Goal: Task Accomplishment & Management: Manage account settings

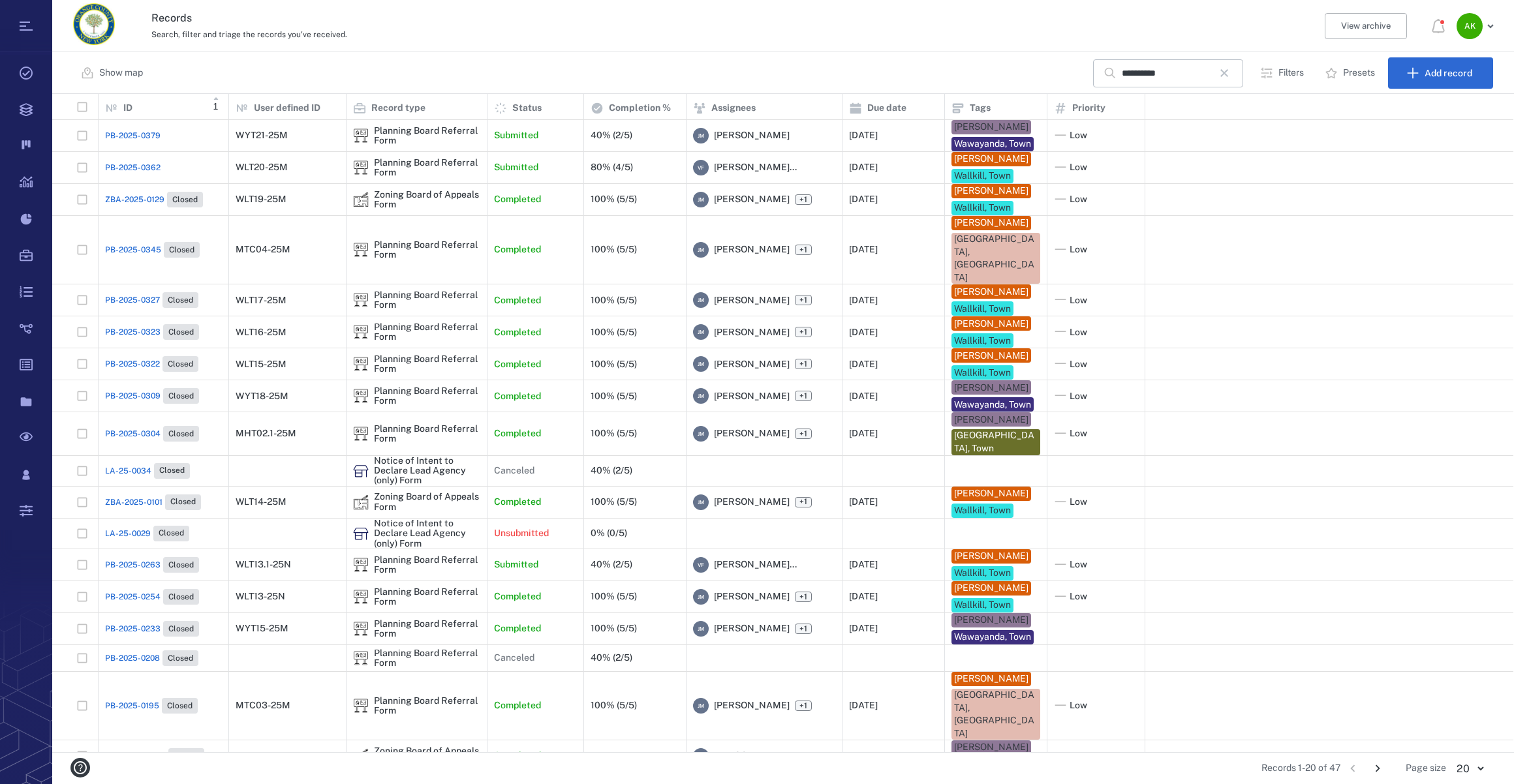
scroll to position [649, 1452]
click at [1232, 79] on icon "button" at bounding box center [1224, 73] width 16 height 16
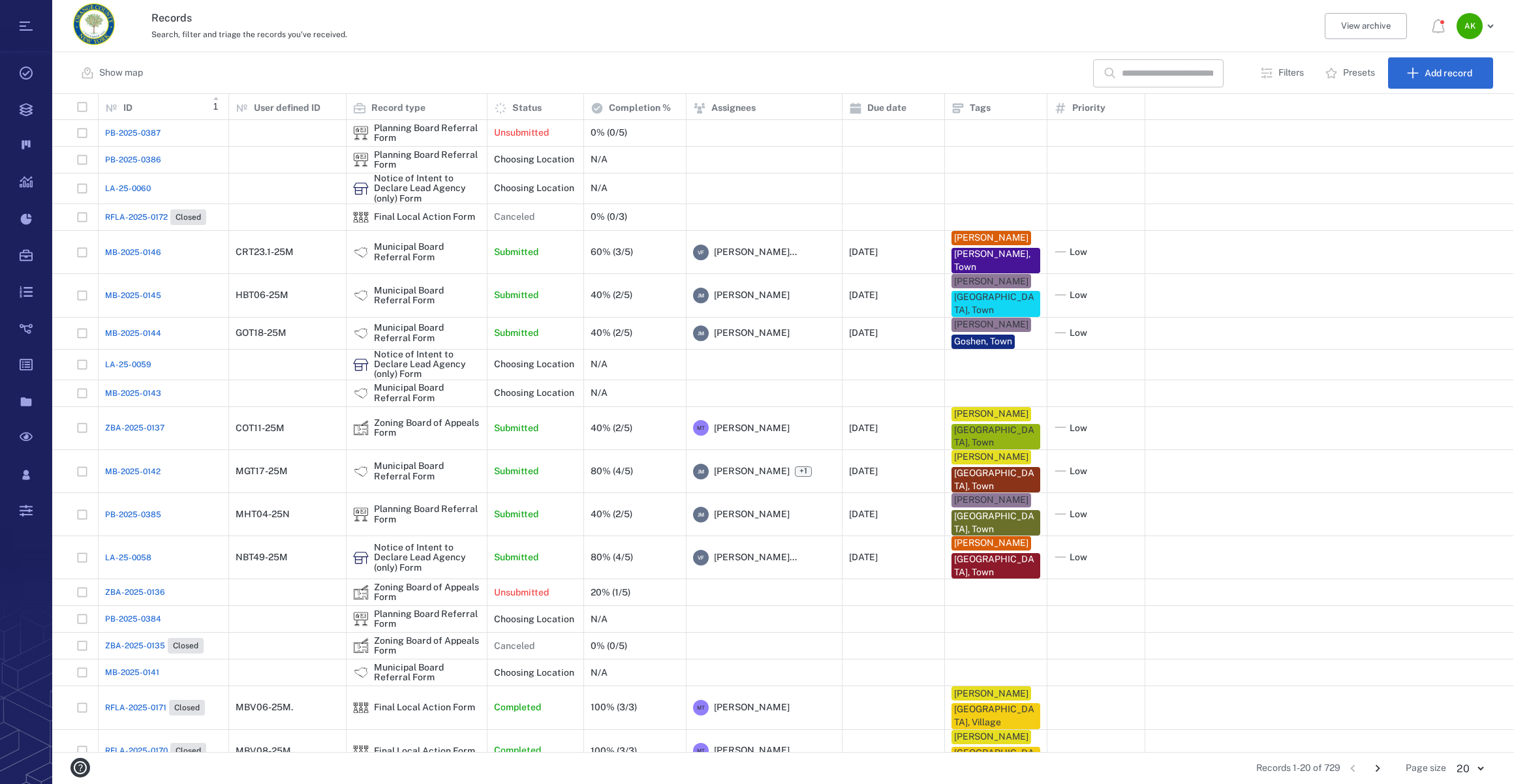
click at [1117, 76] on div "​" at bounding box center [1158, 74] width 131 height 28
type input "*******"
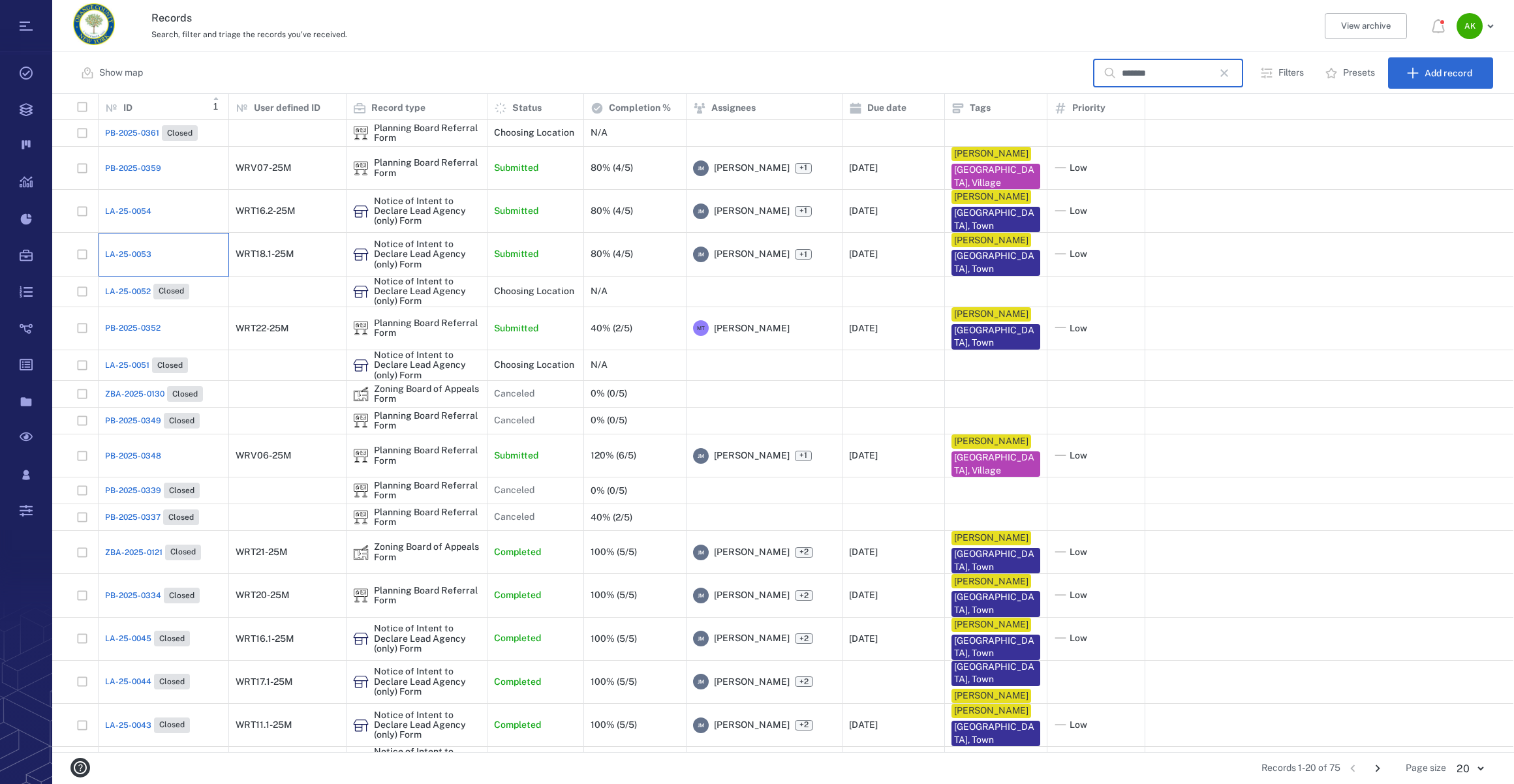
click at [132, 244] on div "LA-25-0053" at bounding box center [163, 254] width 117 height 26
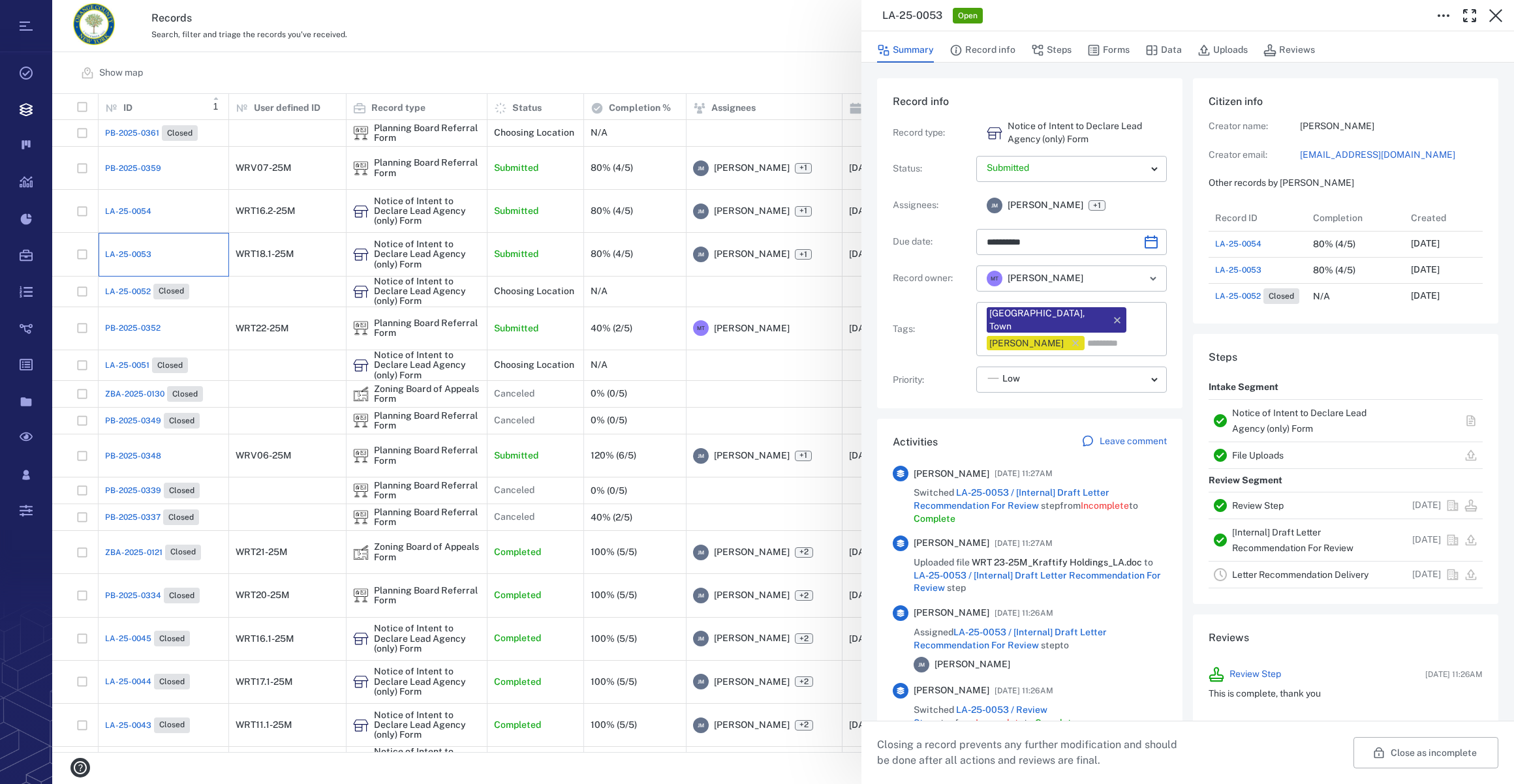
scroll to position [10, 9]
click at [1120, 45] on button "Forms" at bounding box center [1108, 50] width 42 height 24
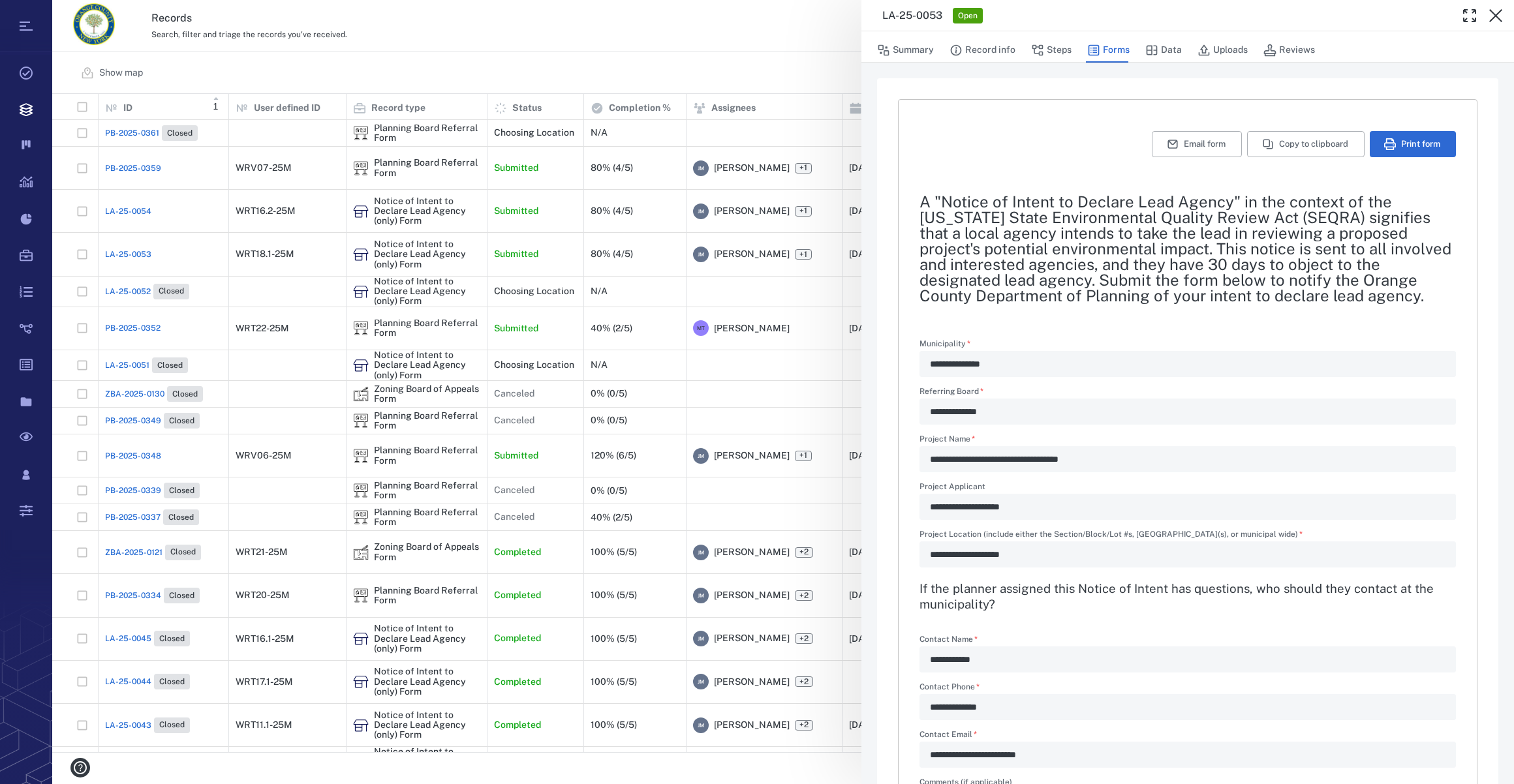
click at [1073, 53] on div "Summary Record info Steps Forms Data Uploads Reviews" at bounding box center [1187, 49] width 621 height 26
click at [1047, 51] on button "Steps" at bounding box center [1051, 50] width 40 height 24
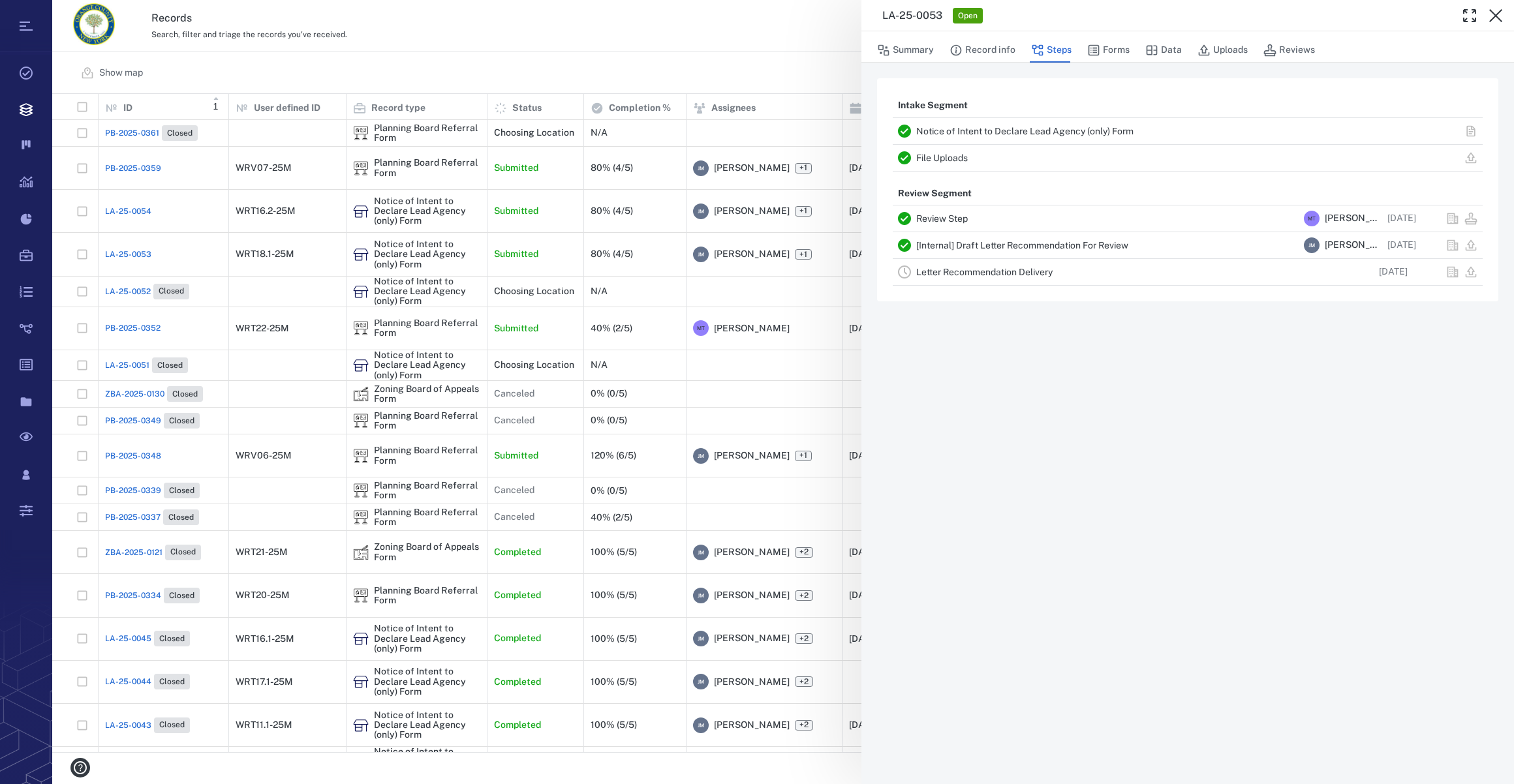
click at [952, 270] on link "Letter Recommendation Delivery" at bounding box center [984, 272] width 137 height 10
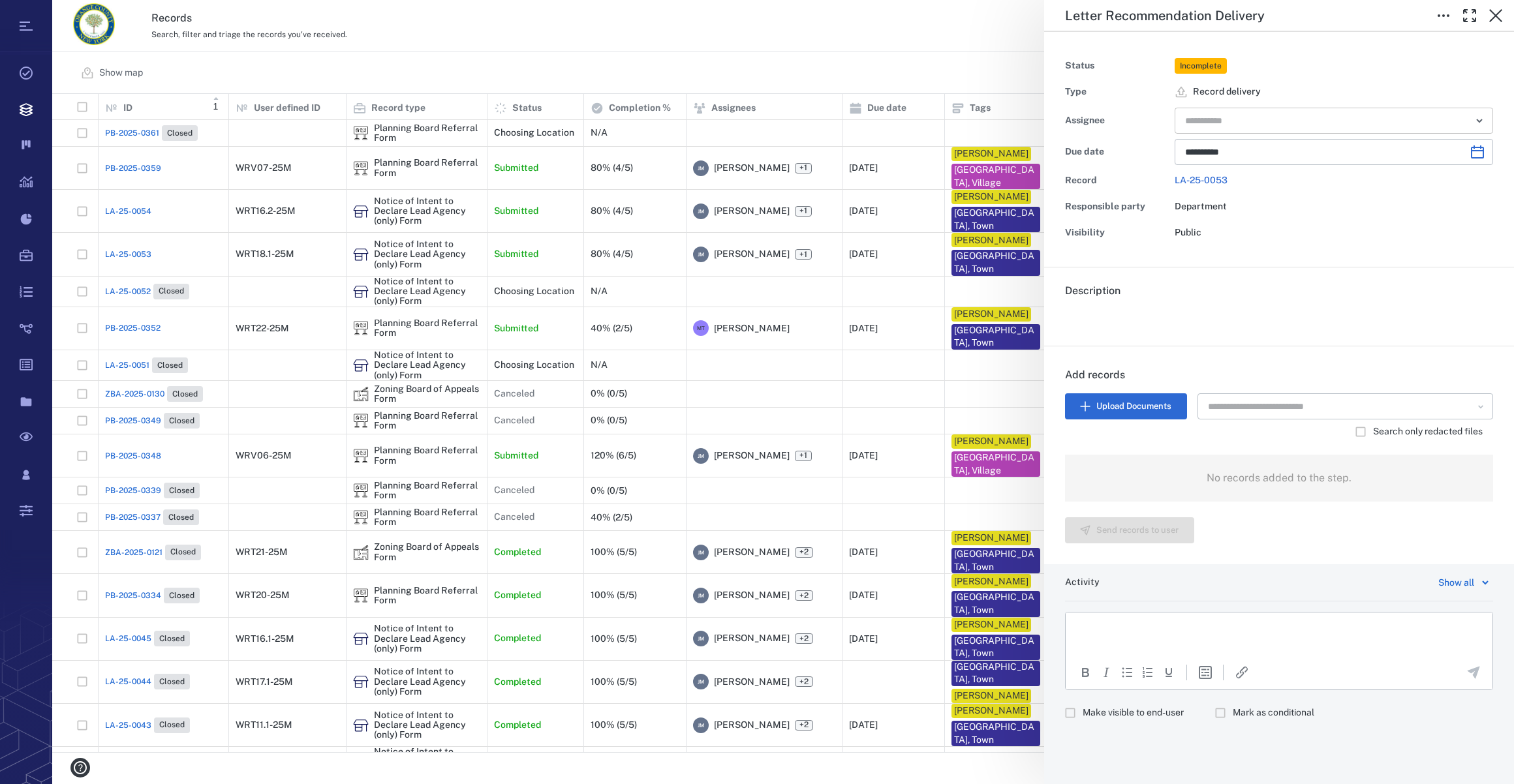
click at [1220, 125] on input "text" at bounding box center [1319, 120] width 270 height 19
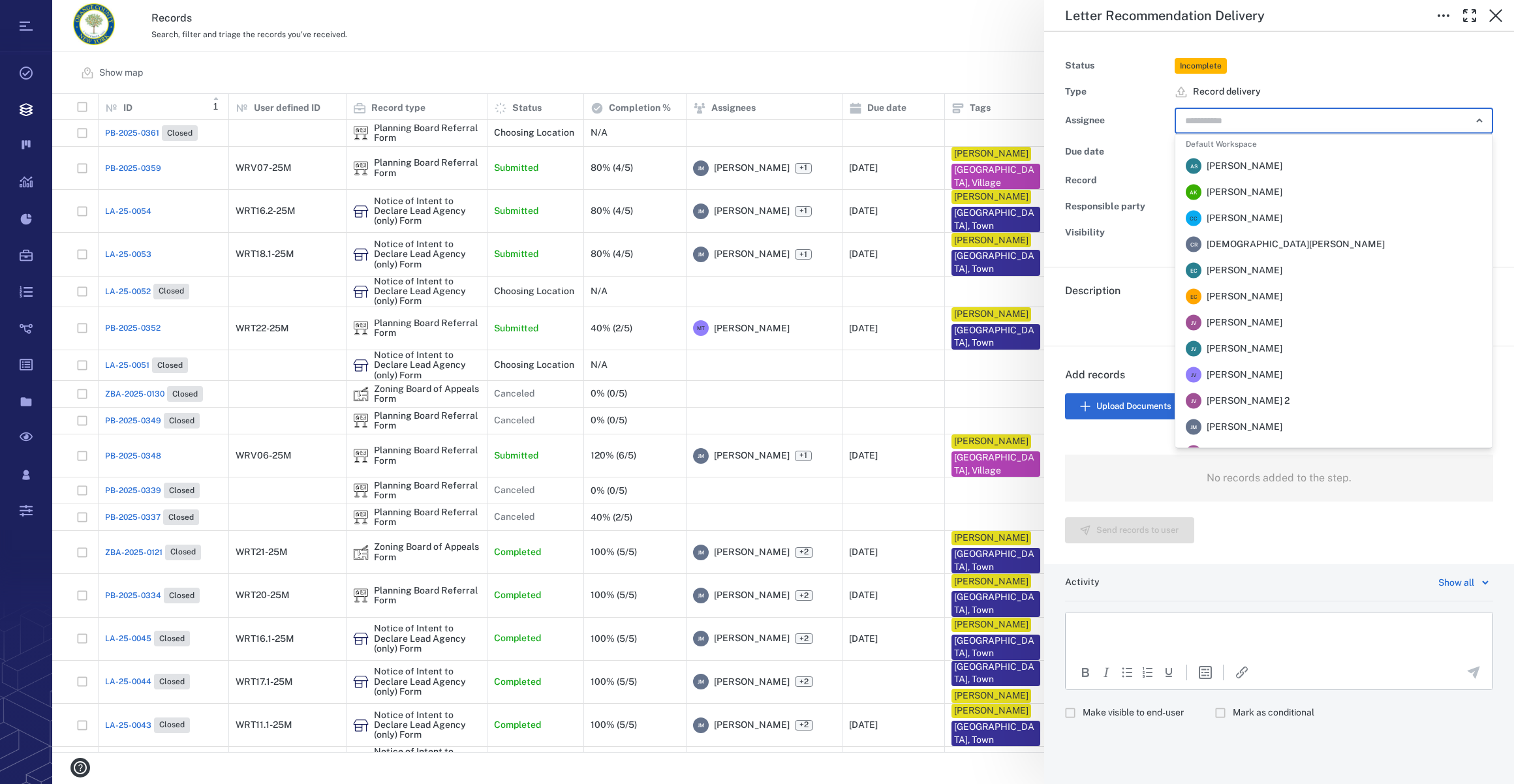
click at [1240, 431] on span "[PERSON_NAME]" at bounding box center [1244, 428] width 76 height 13
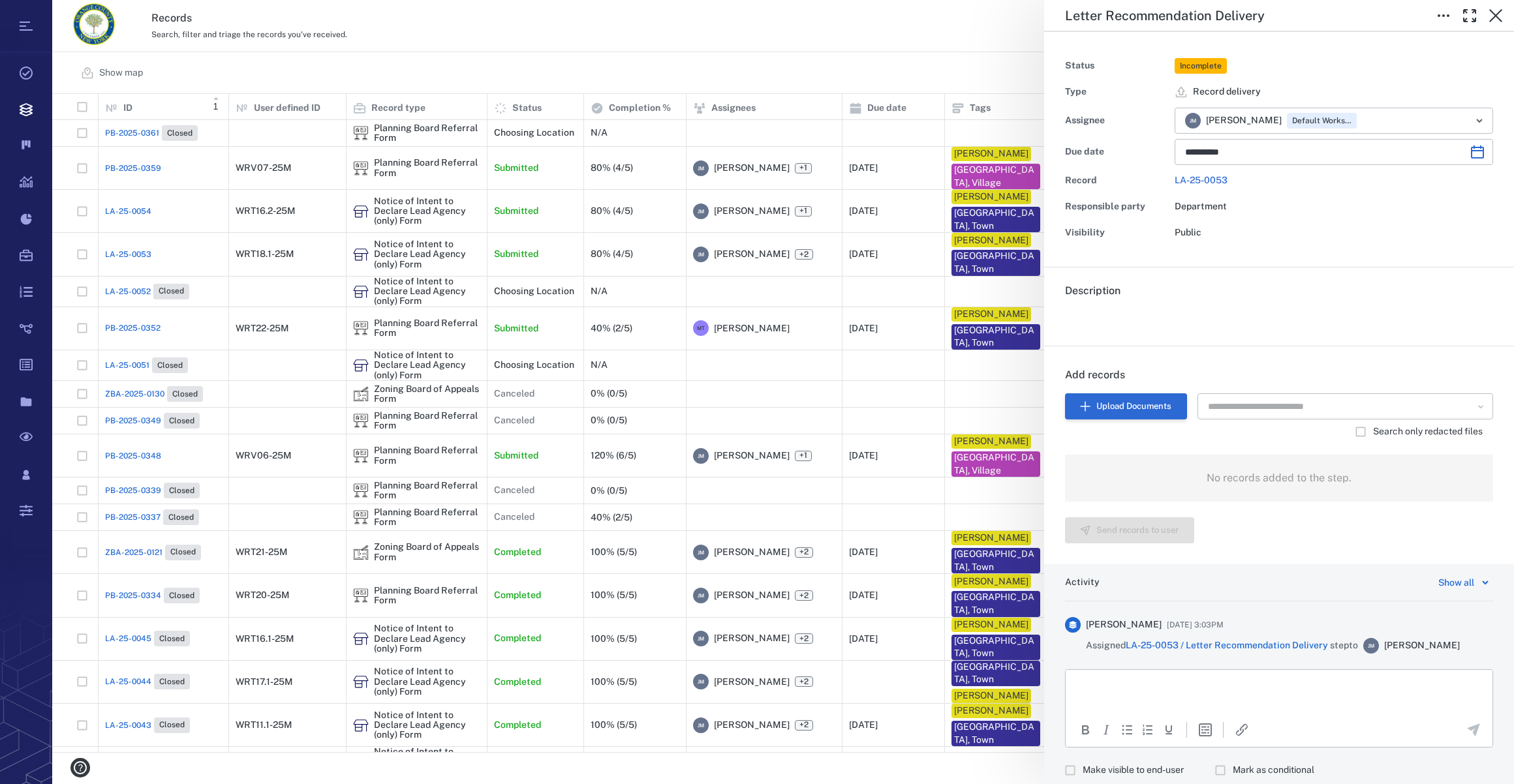
click at [1134, 405] on button "Upload Documents" at bounding box center [1125, 406] width 122 height 26
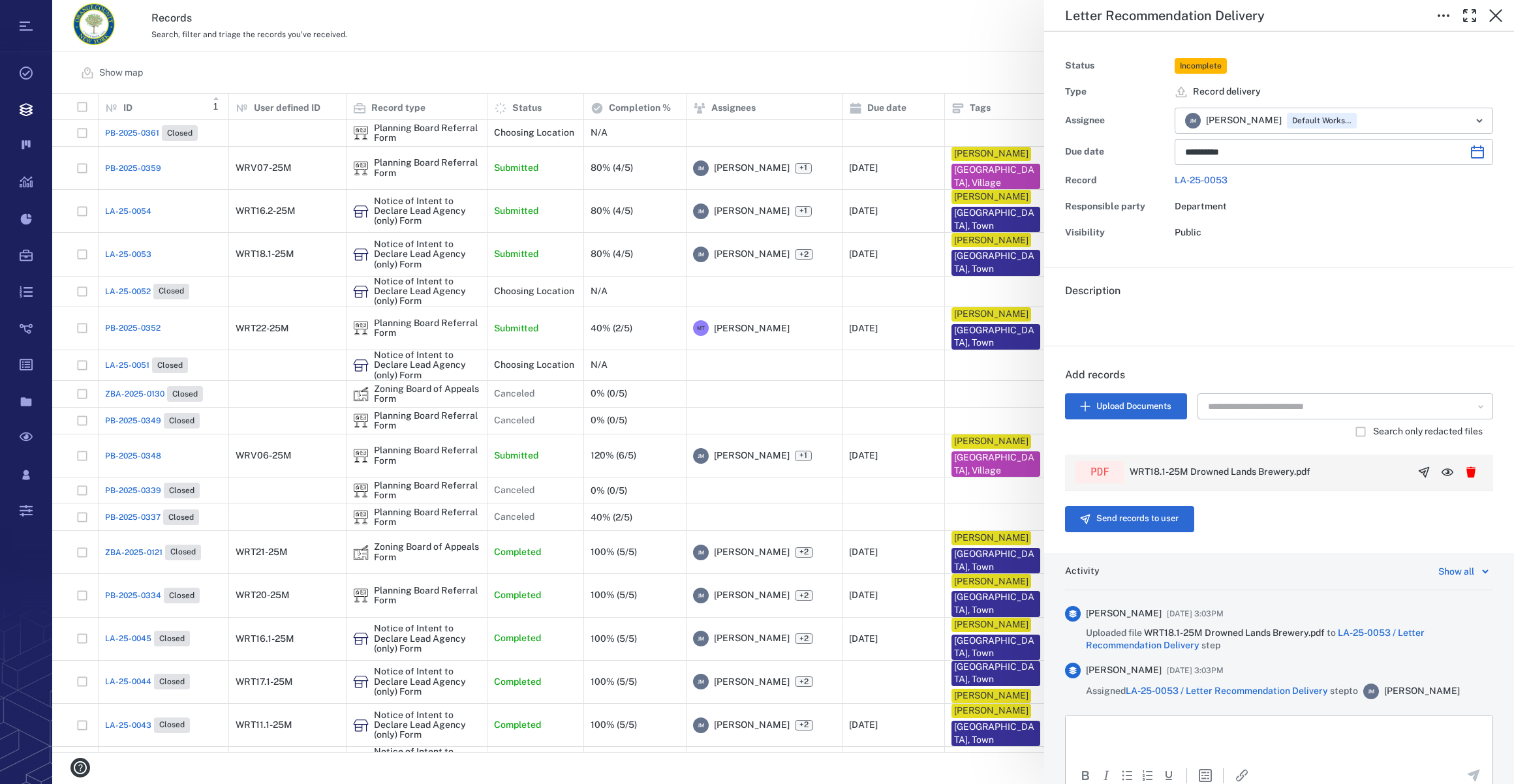
click at [1419, 471] on icon "button" at bounding box center [1423, 471] width 10 height 10
click at [1146, 520] on button "Send records to user" at bounding box center [1129, 519] width 129 height 26
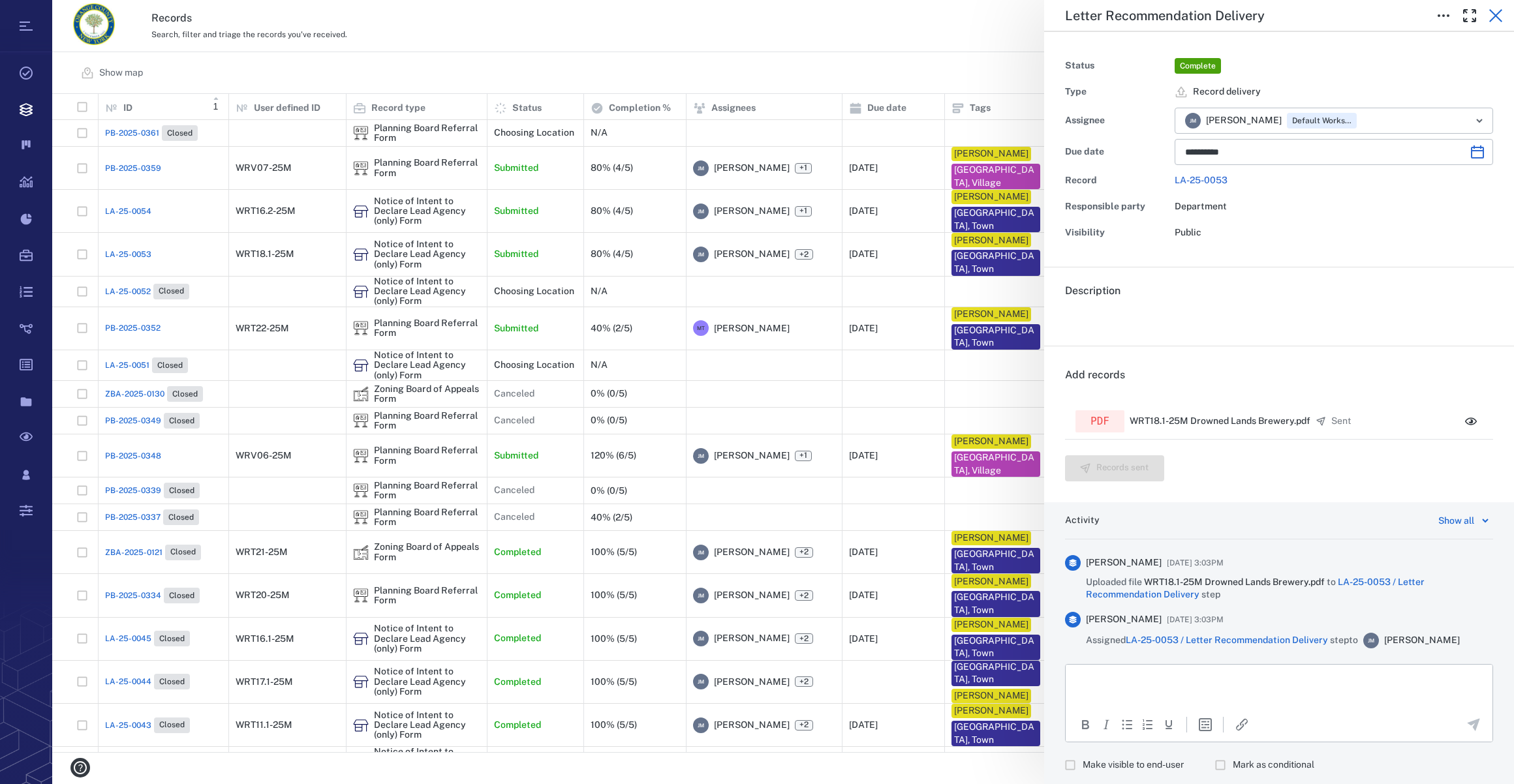
click at [1492, 19] on icon "button" at bounding box center [1495, 16] width 13 height 13
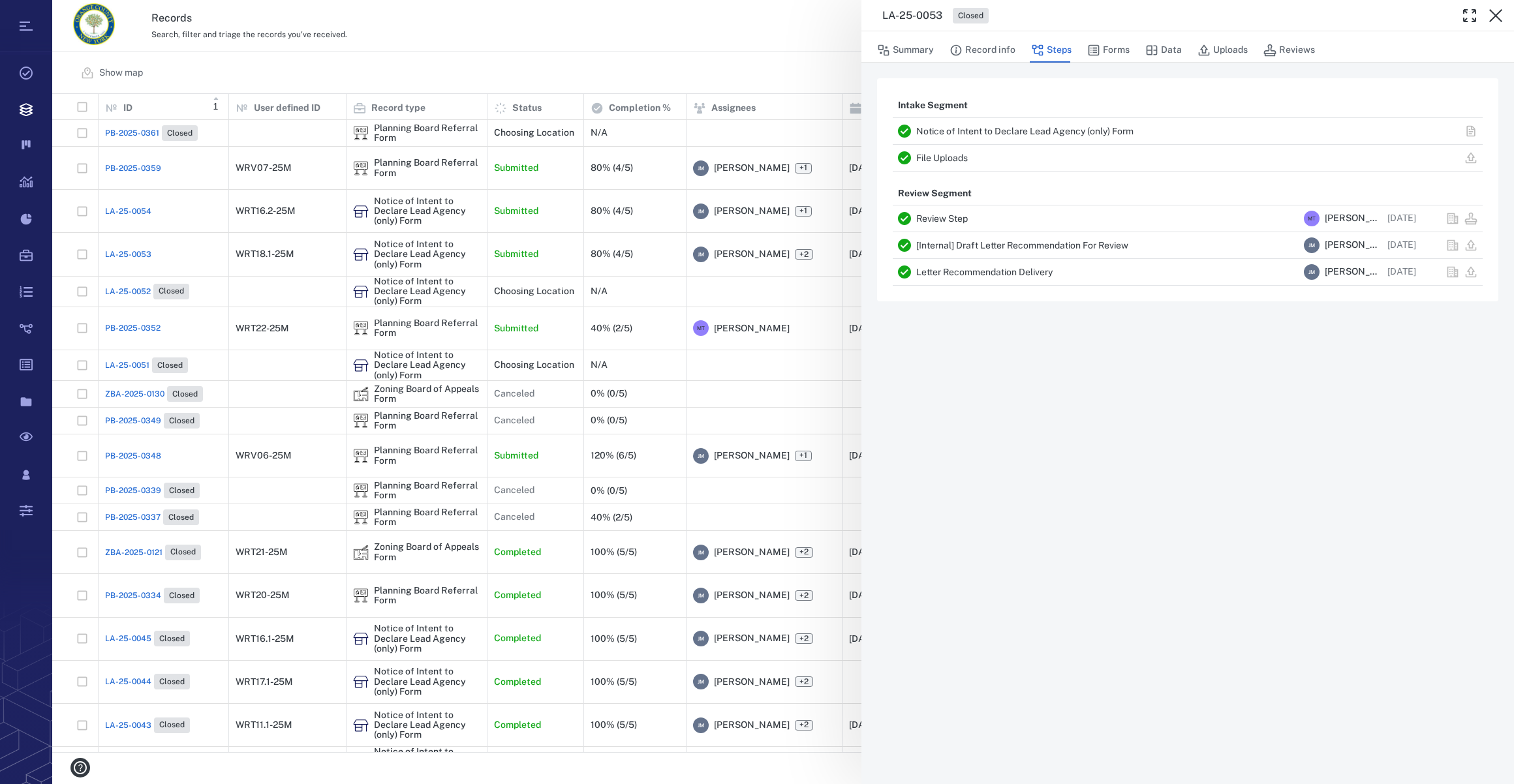
drag, startPoint x: 706, startPoint y: 41, endPoint x: 12, endPoint y: 566, distance: 870.2
click at [706, 41] on div "LA-25-0053 Closed Summary Record info Steps Forms Data Uploads Reviews Intake S…" at bounding box center [782, 392] width 1461 height 784
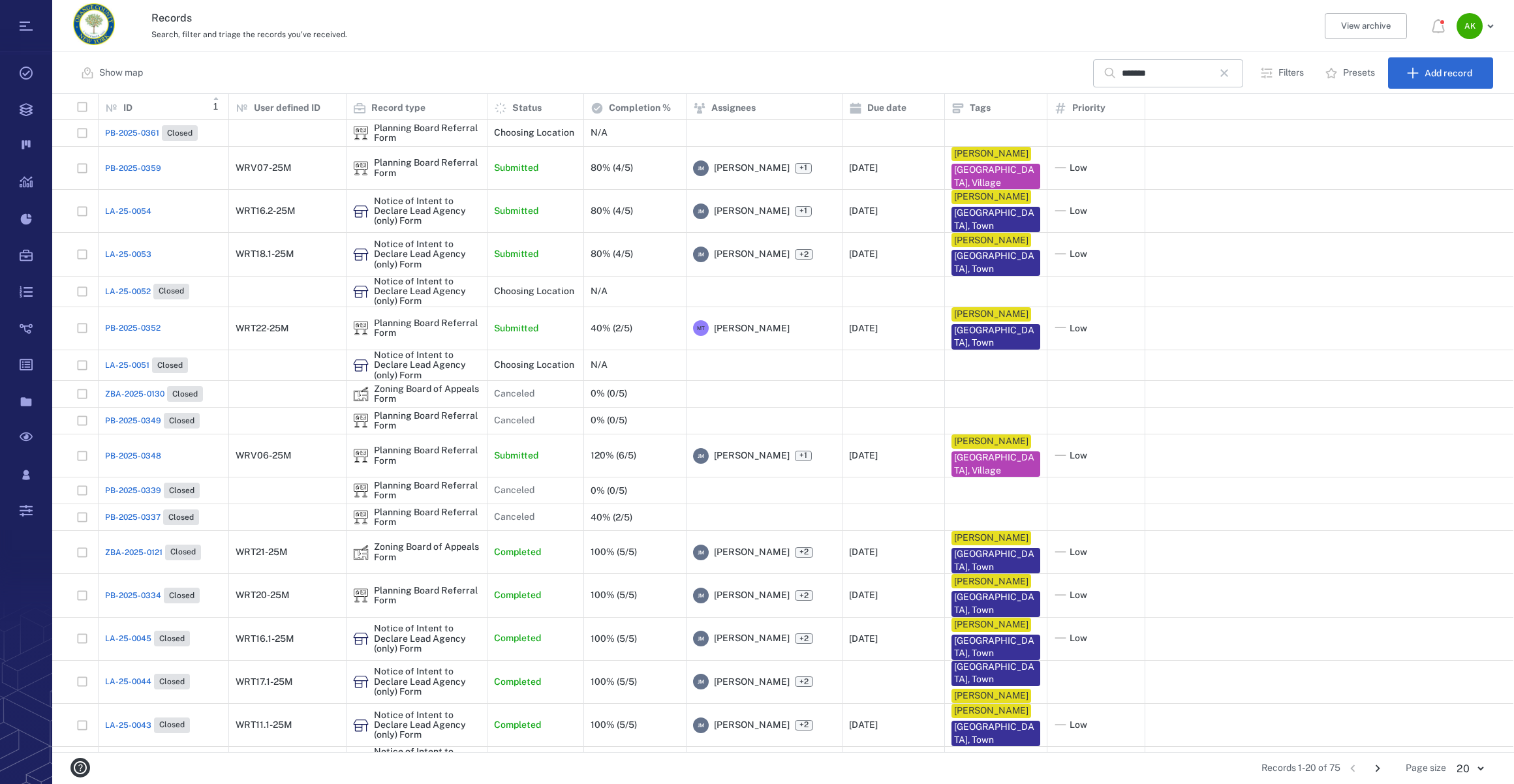
click at [151, 458] on span "PB-2025-0348" at bounding box center [133, 456] width 56 height 12
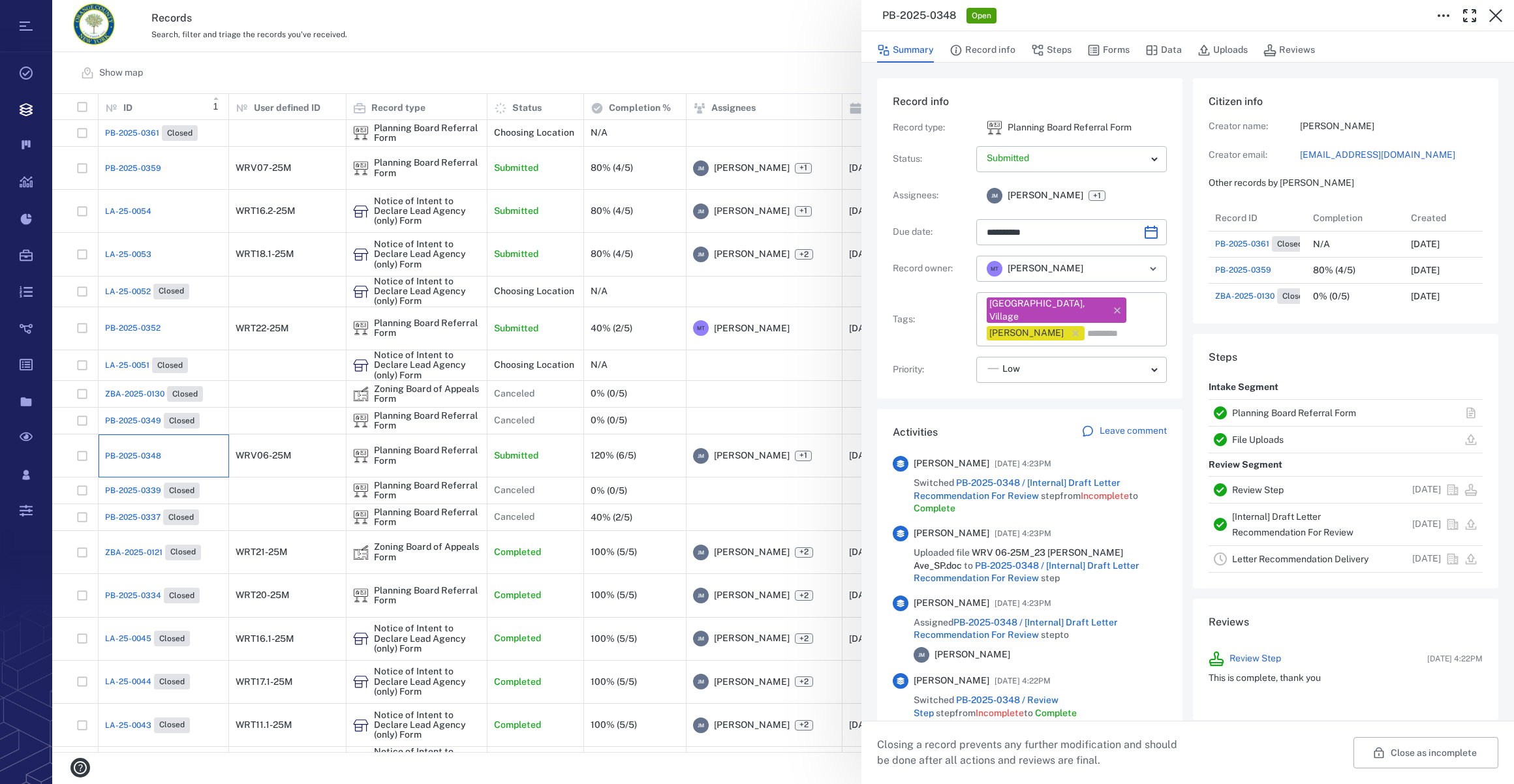
scroll to position [469, 251]
click at [1113, 46] on button "Forms" at bounding box center [1108, 50] width 42 height 24
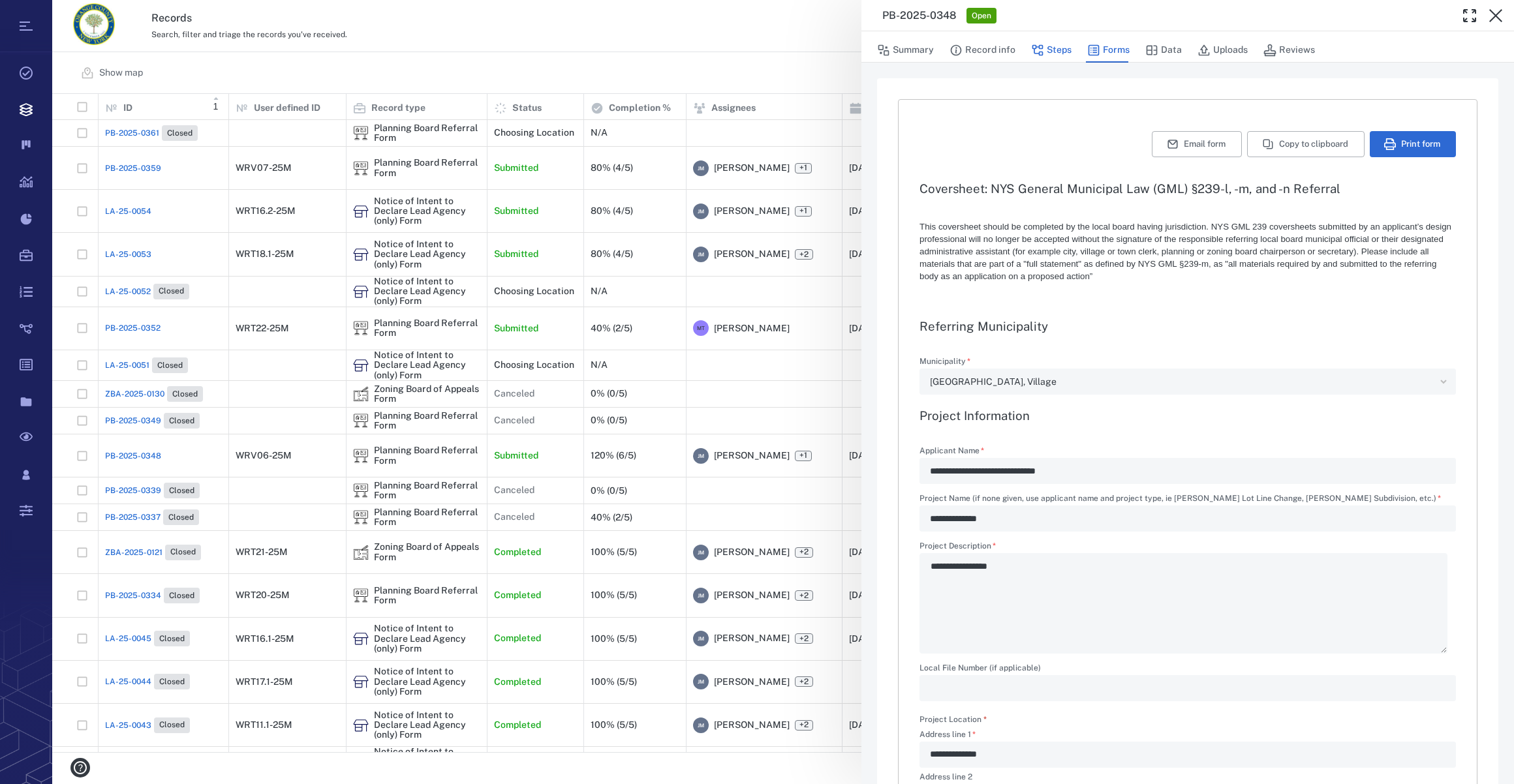
click at [1057, 50] on button "Steps" at bounding box center [1051, 50] width 40 height 24
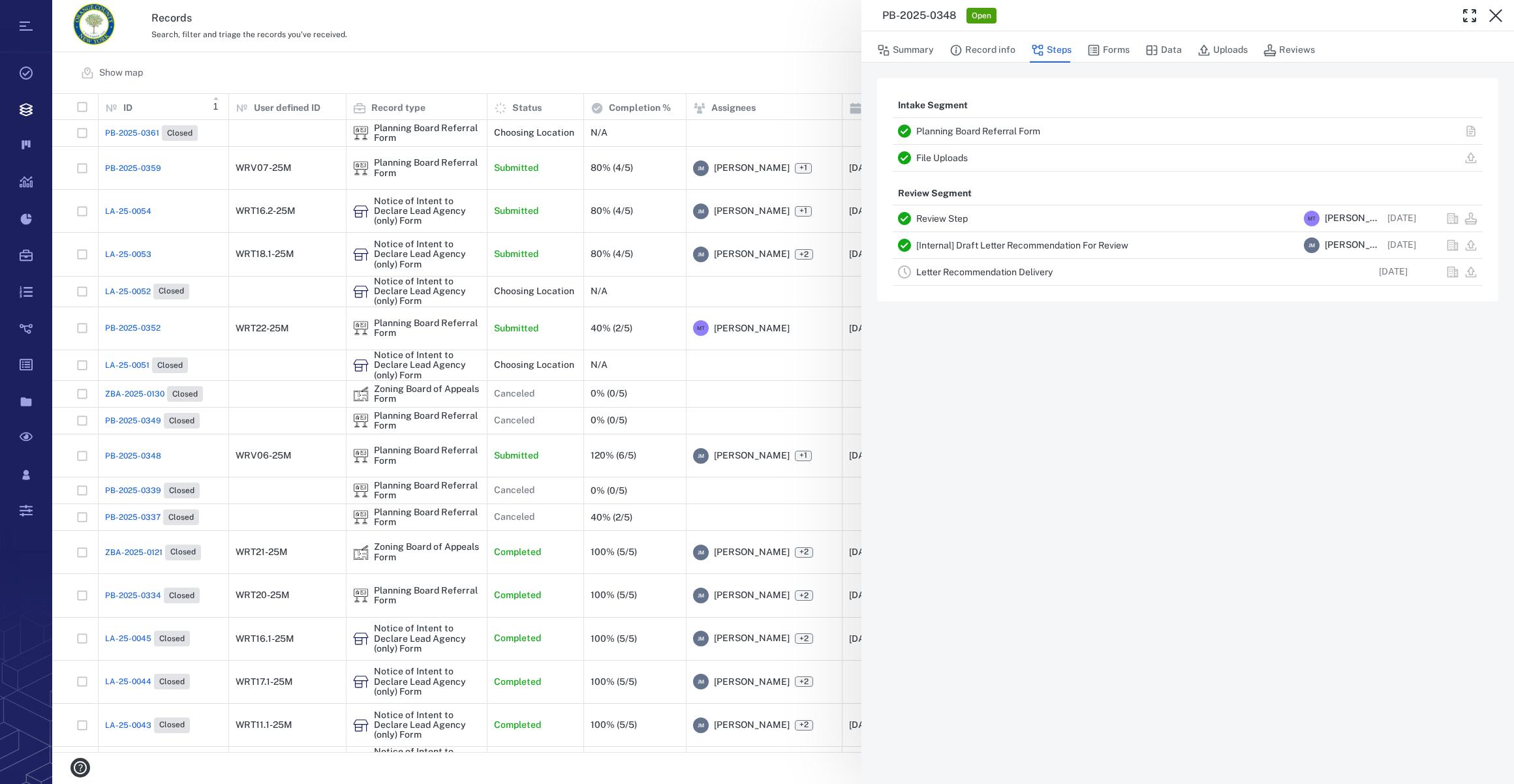
click at [978, 275] on link "Letter Recommendation Delivery" at bounding box center [984, 272] width 137 height 10
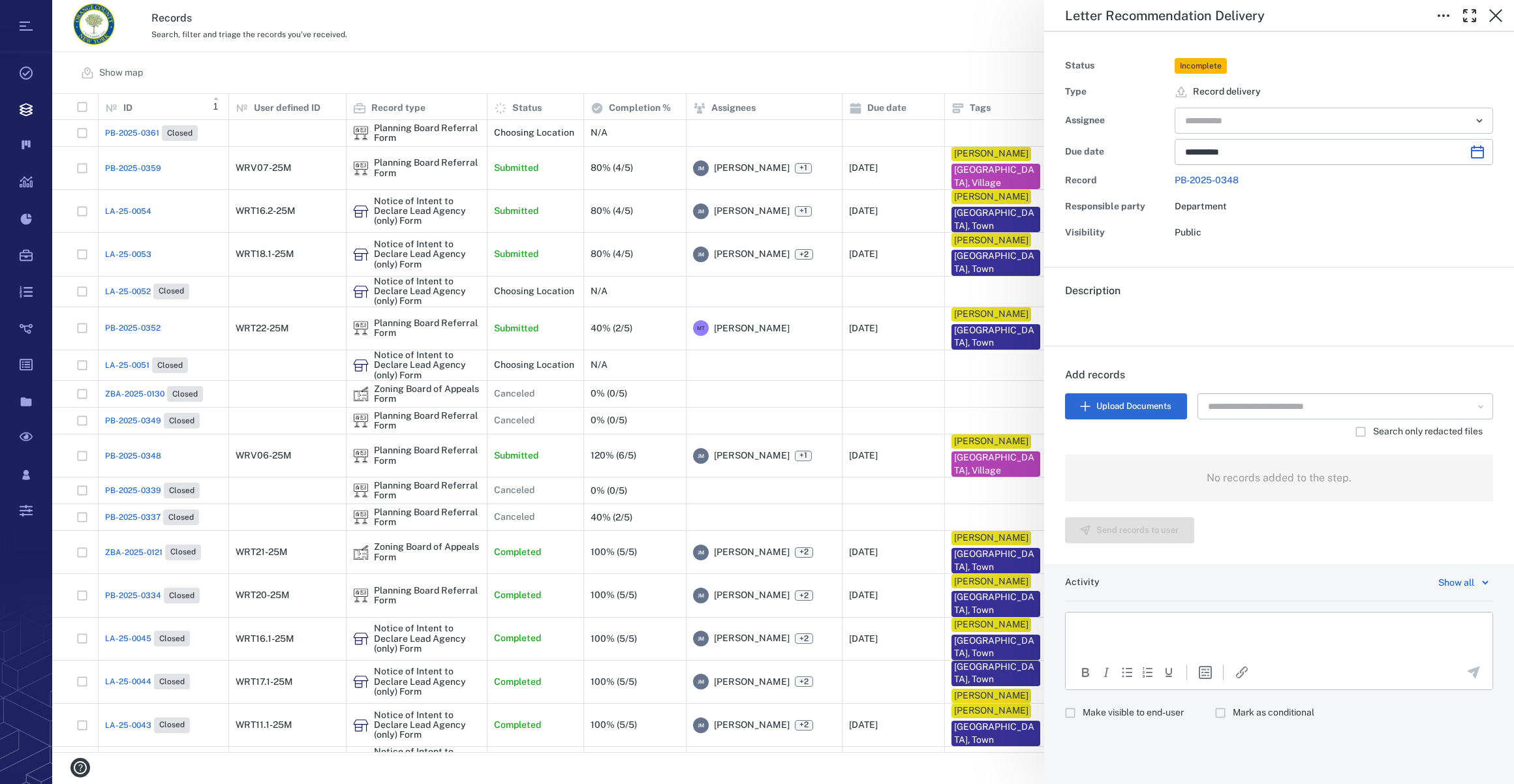
click at [1247, 114] on input "text" at bounding box center [1319, 120] width 270 height 19
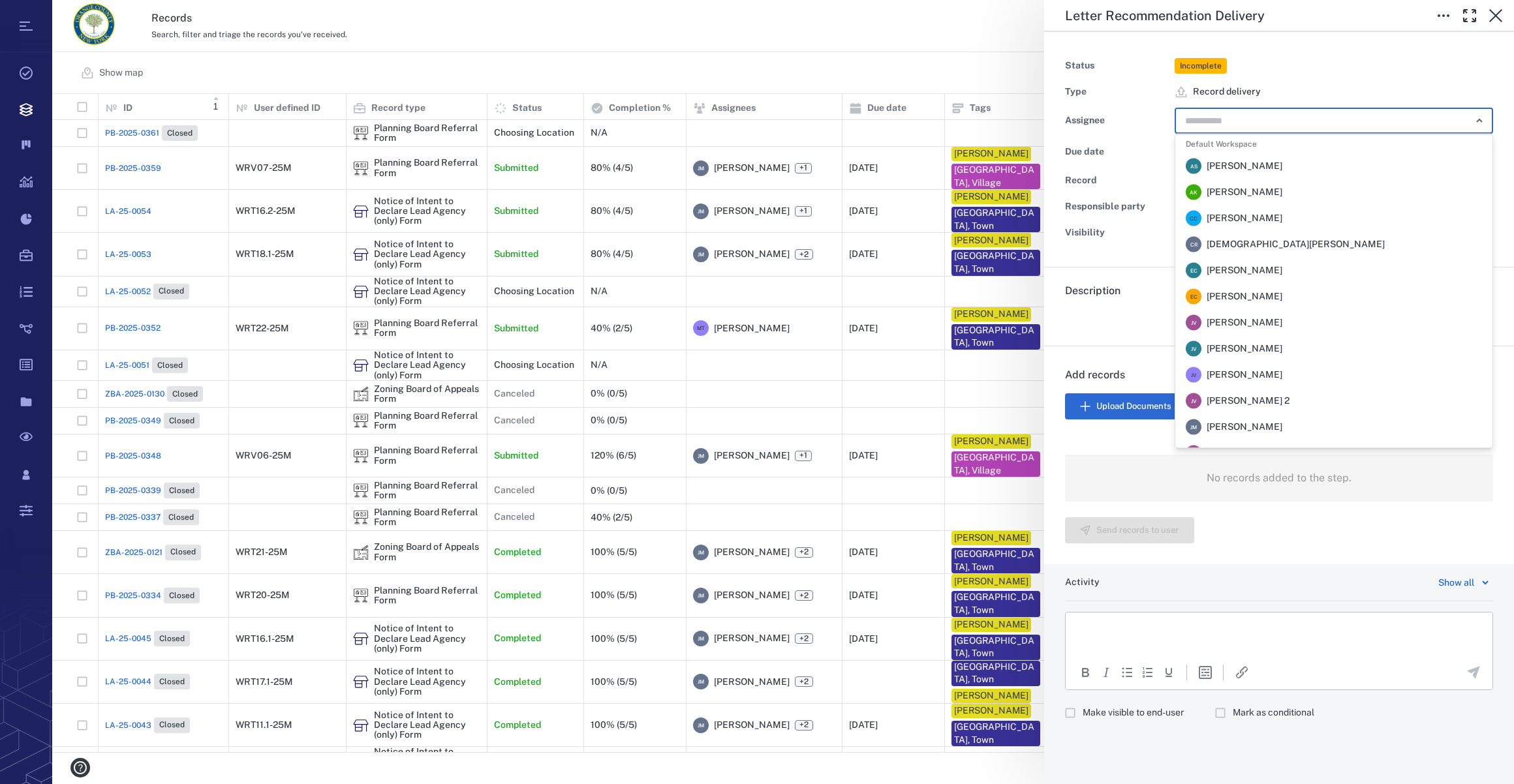
click at [1279, 426] on span "[PERSON_NAME]" at bounding box center [1244, 428] width 76 height 13
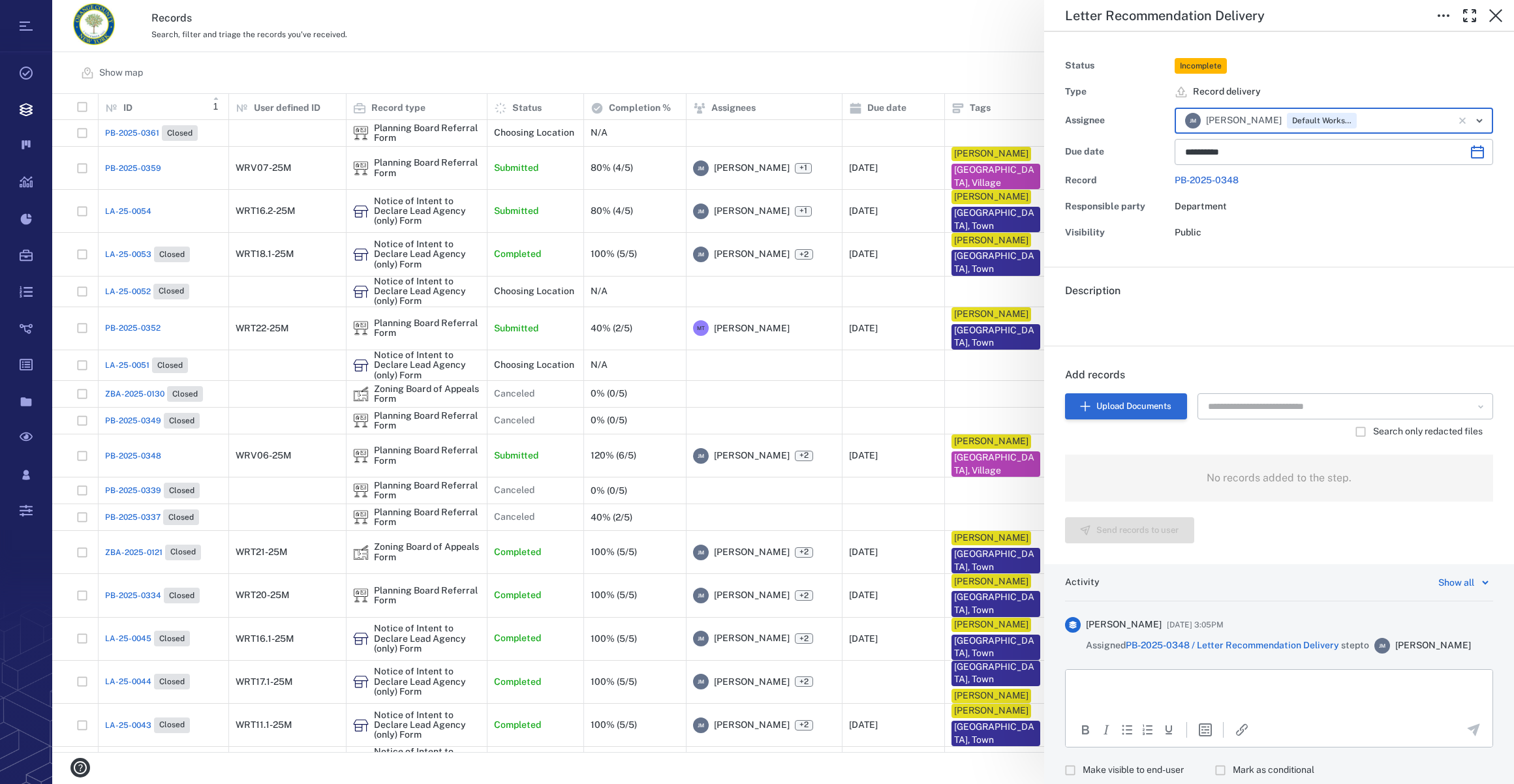
click at [1143, 399] on button "Upload Documents" at bounding box center [1125, 406] width 122 height 26
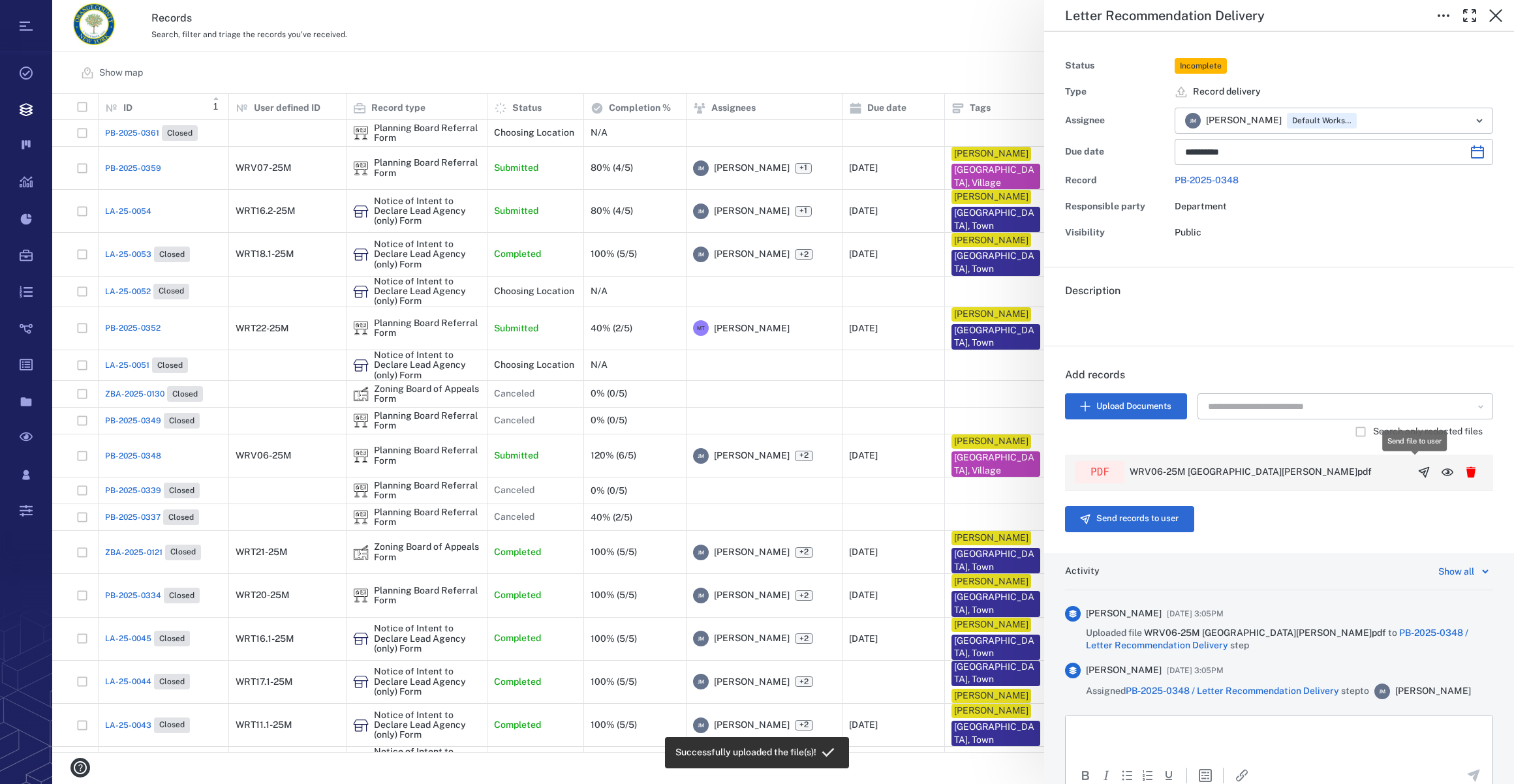
click at [1419, 470] on icon "button" at bounding box center [1423, 471] width 10 height 10
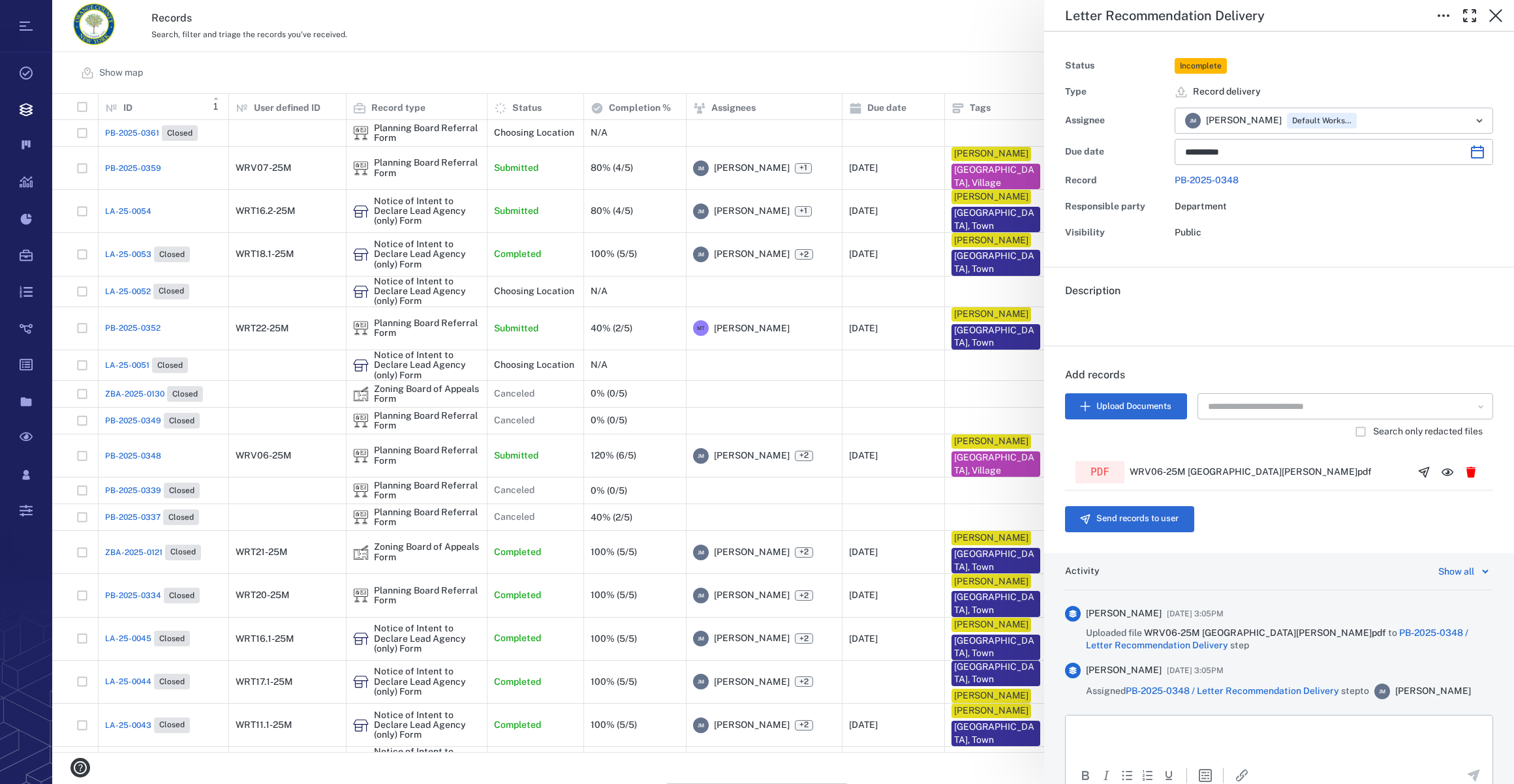
scroll to position [649, 1452]
click at [1121, 524] on button "Send records to user" at bounding box center [1129, 519] width 129 height 26
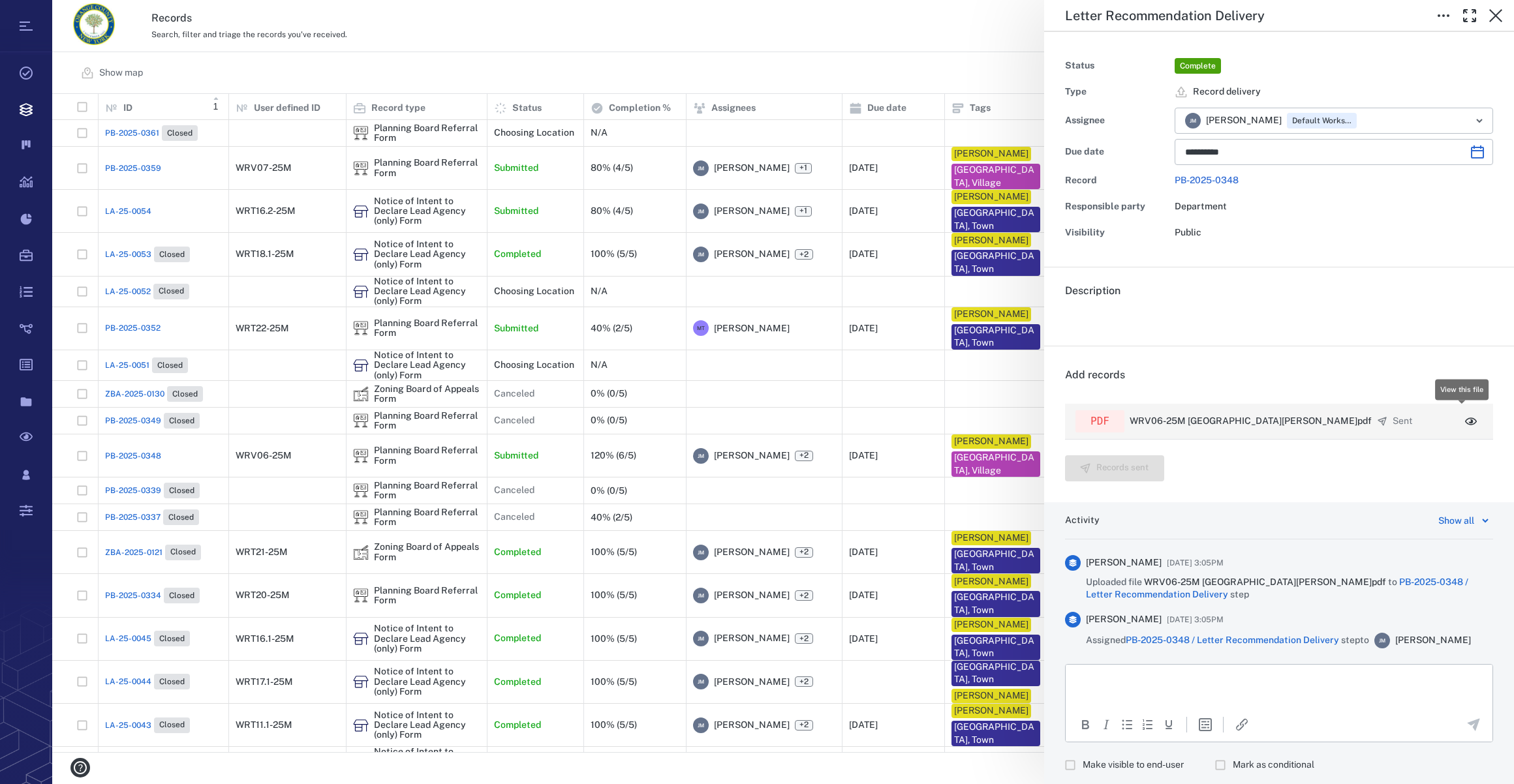
click at [1465, 417] on icon "button" at bounding box center [1471, 421] width 12 height 8
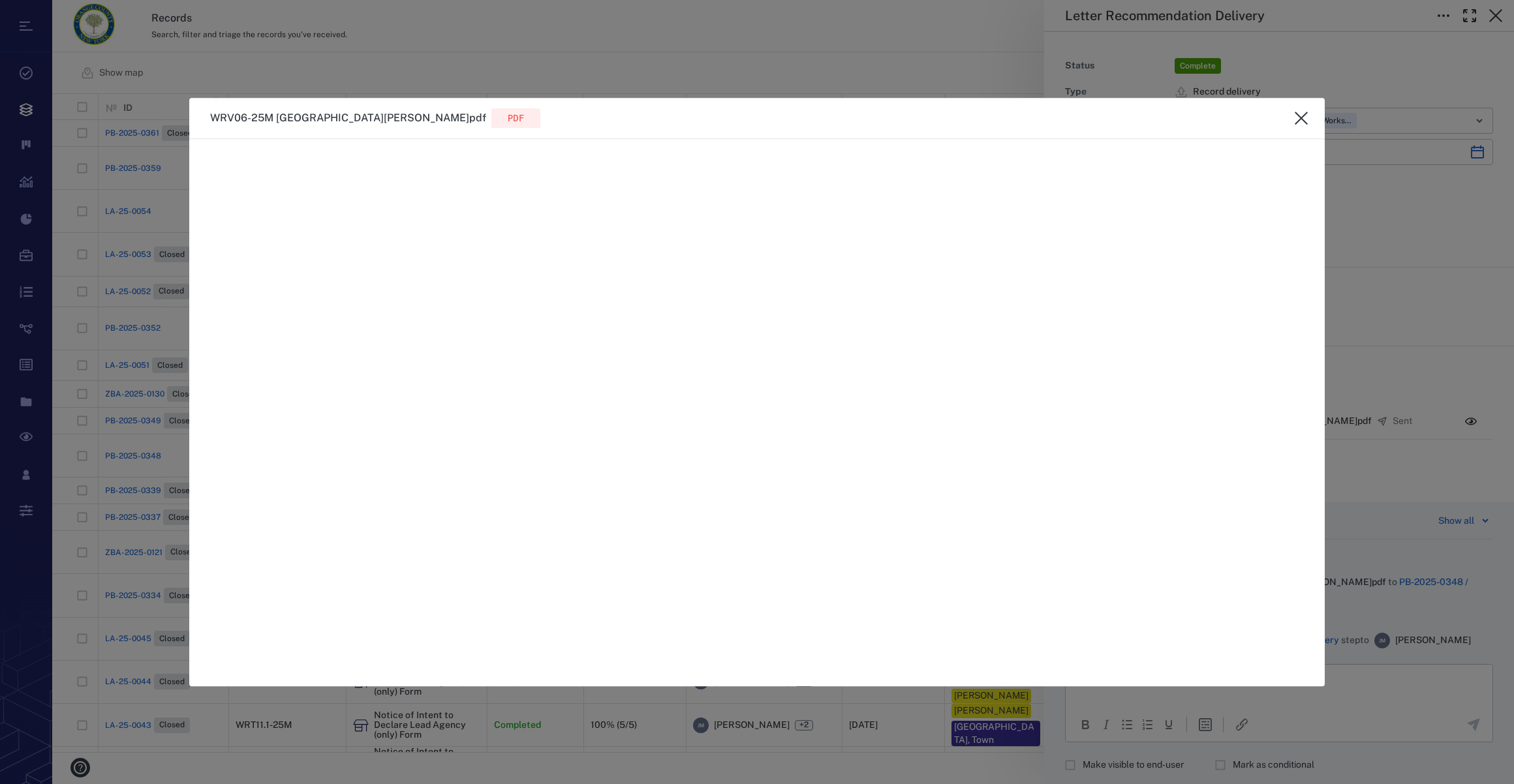
click at [1305, 115] on icon "close" at bounding box center [1302, 118] width 13 height 13
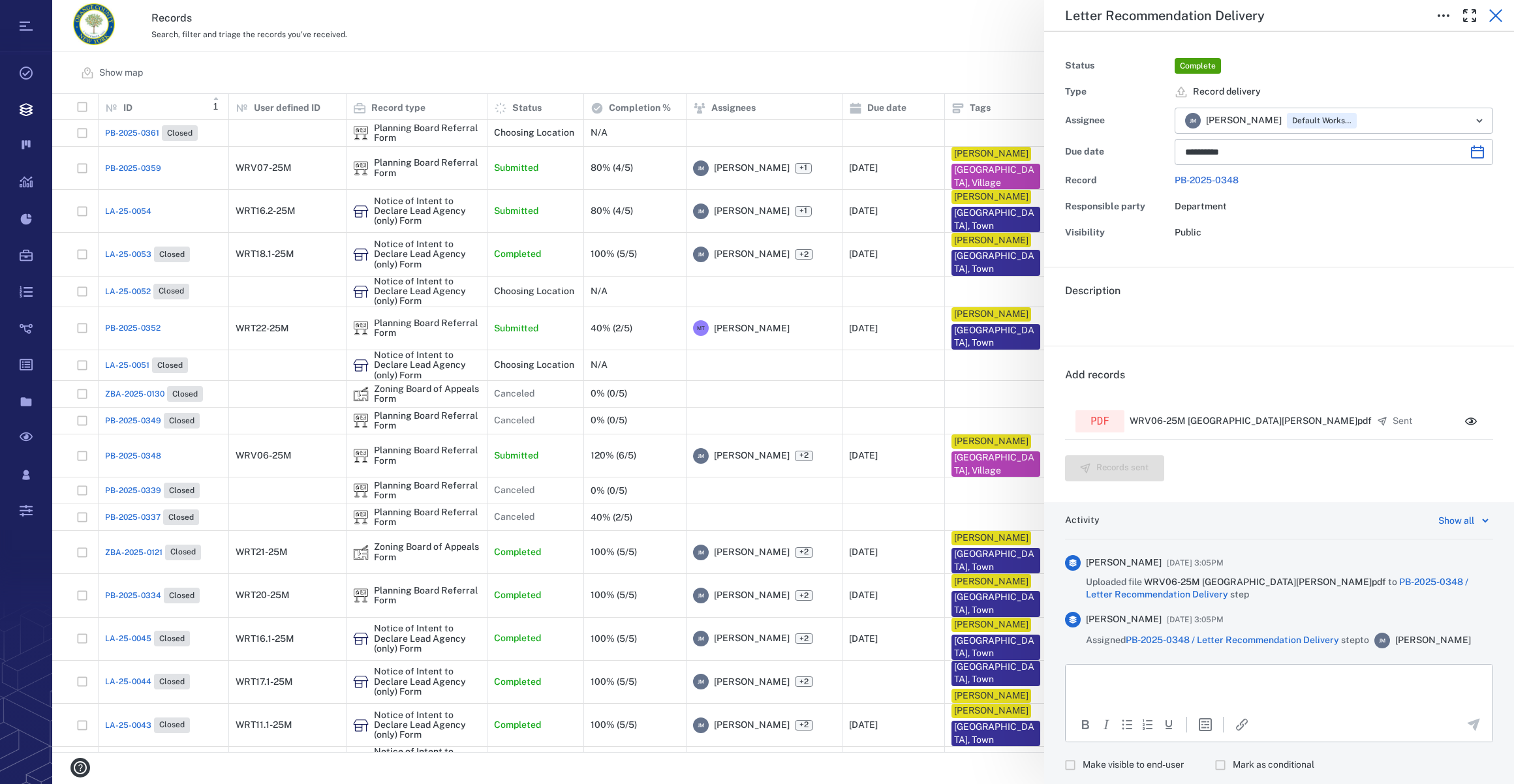
click at [1497, 12] on icon "button" at bounding box center [1495, 16] width 16 height 16
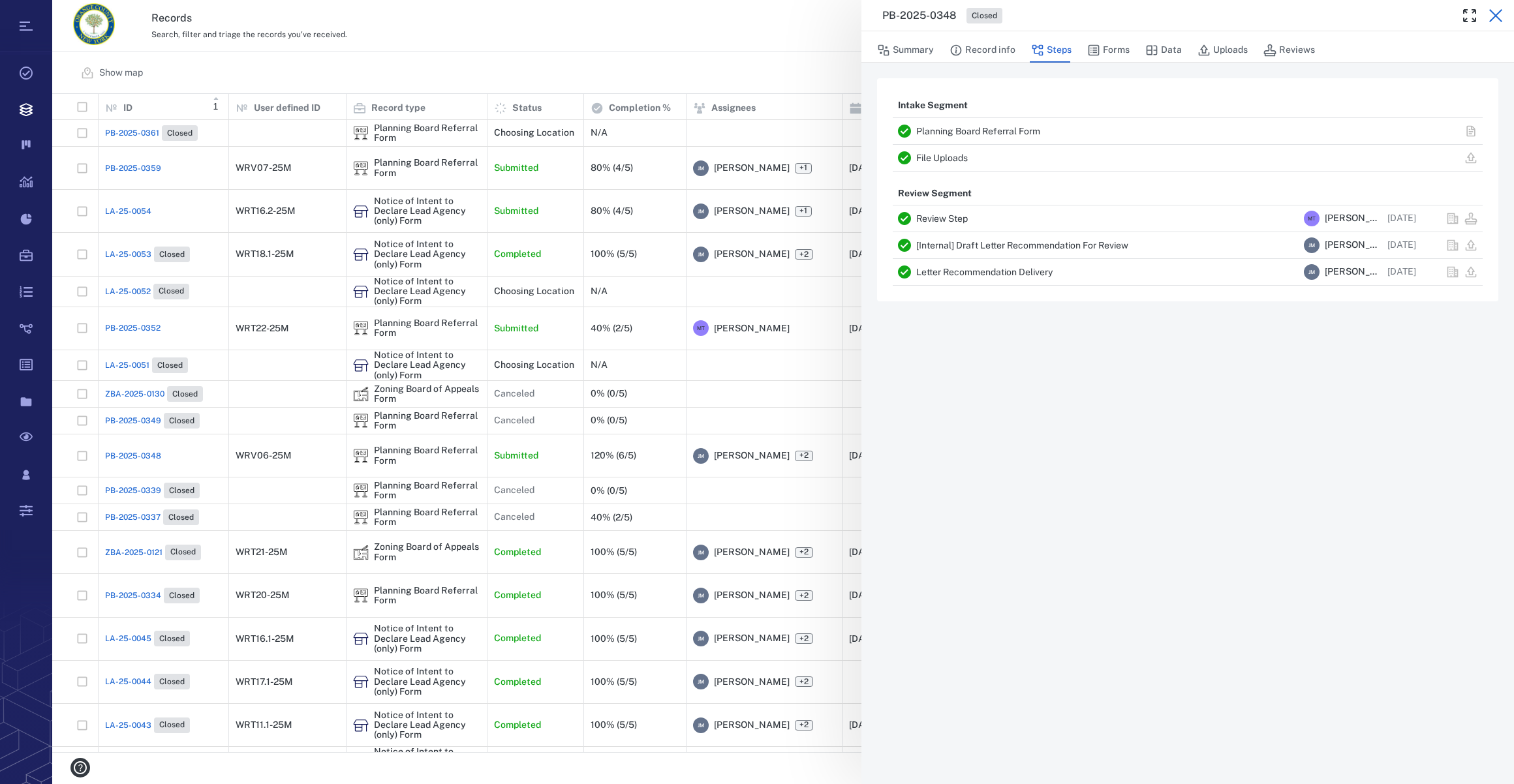
click at [1496, 15] on icon "button" at bounding box center [1495, 16] width 13 height 13
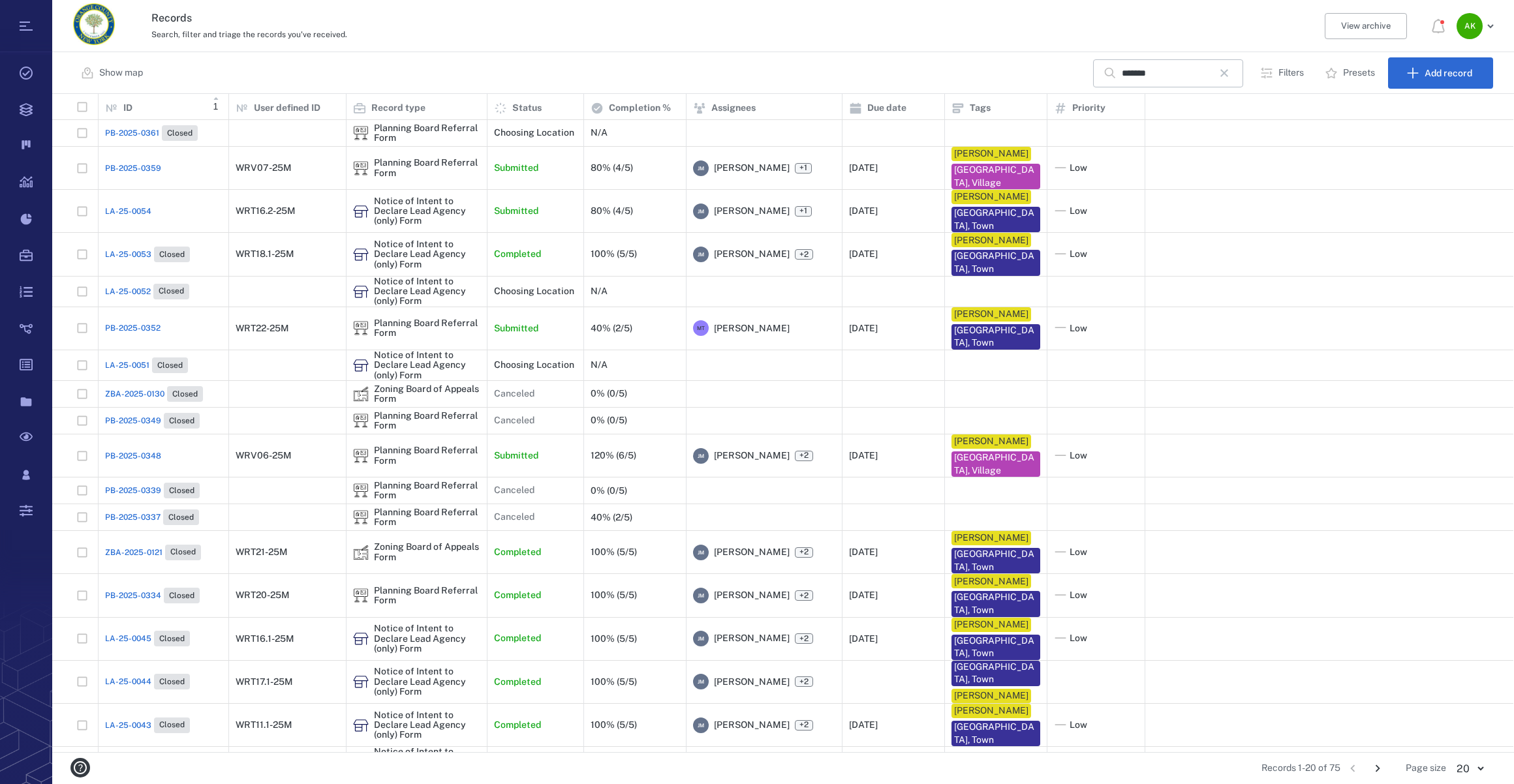
click at [111, 249] on span "LA-25-0053" at bounding box center [128, 255] width 46 height 12
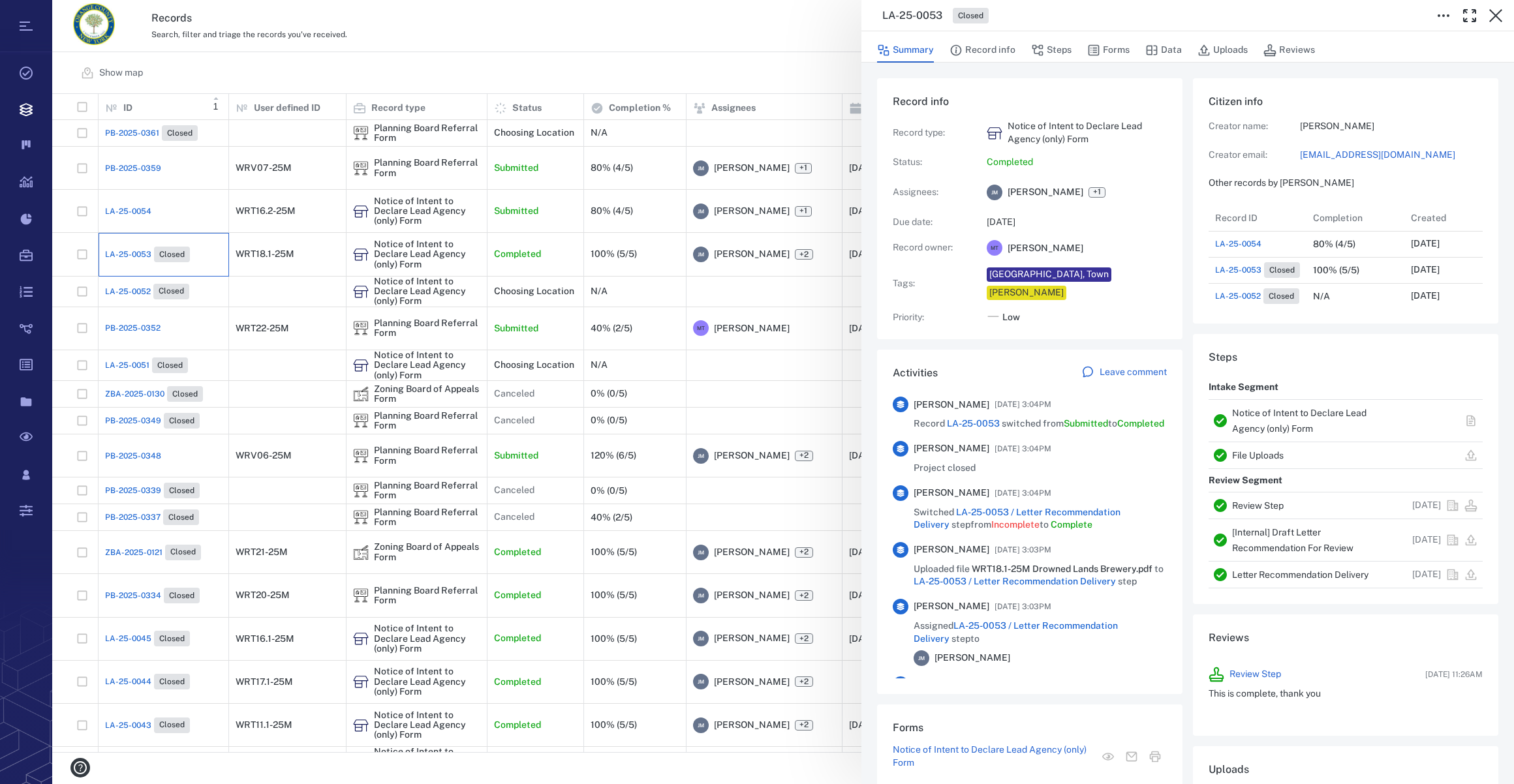
scroll to position [678, 251]
click at [1119, 48] on button "Forms" at bounding box center [1108, 50] width 42 height 24
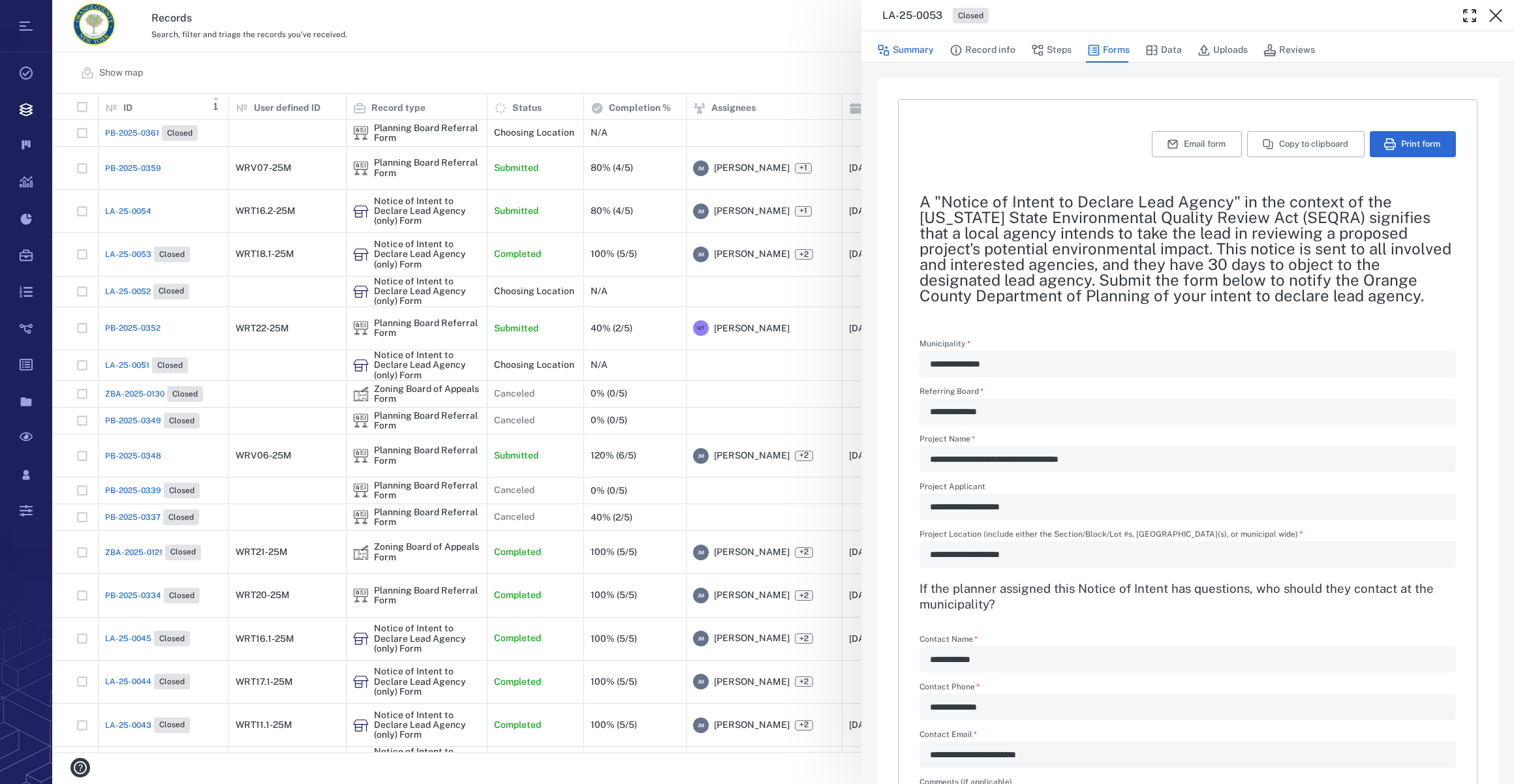
click at [907, 50] on button "Summary" at bounding box center [905, 50] width 56 height 24
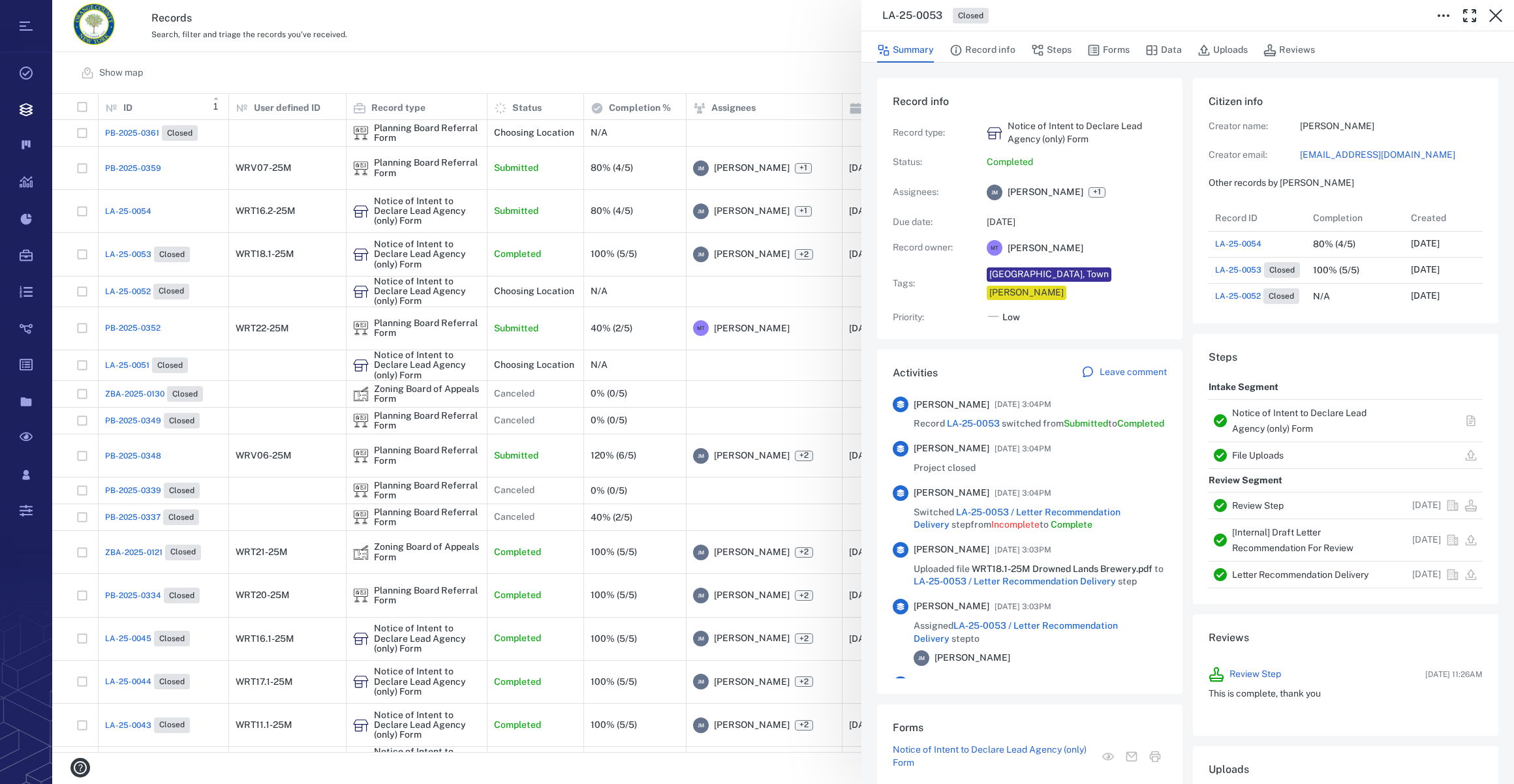
scroll to position [678, 251]
click at [1368, 156] on link "[EMAIL_ADDRESS][DOMAIN_NAME]" at bounding box center [1391, 155] width 183 height 13
click at [138, 457] on div "LA-25-0053 Closed Summary Record info Steps Forms Data Uploads Reviews Record i…" at bounding box center [782, 392] width 1461 height 784
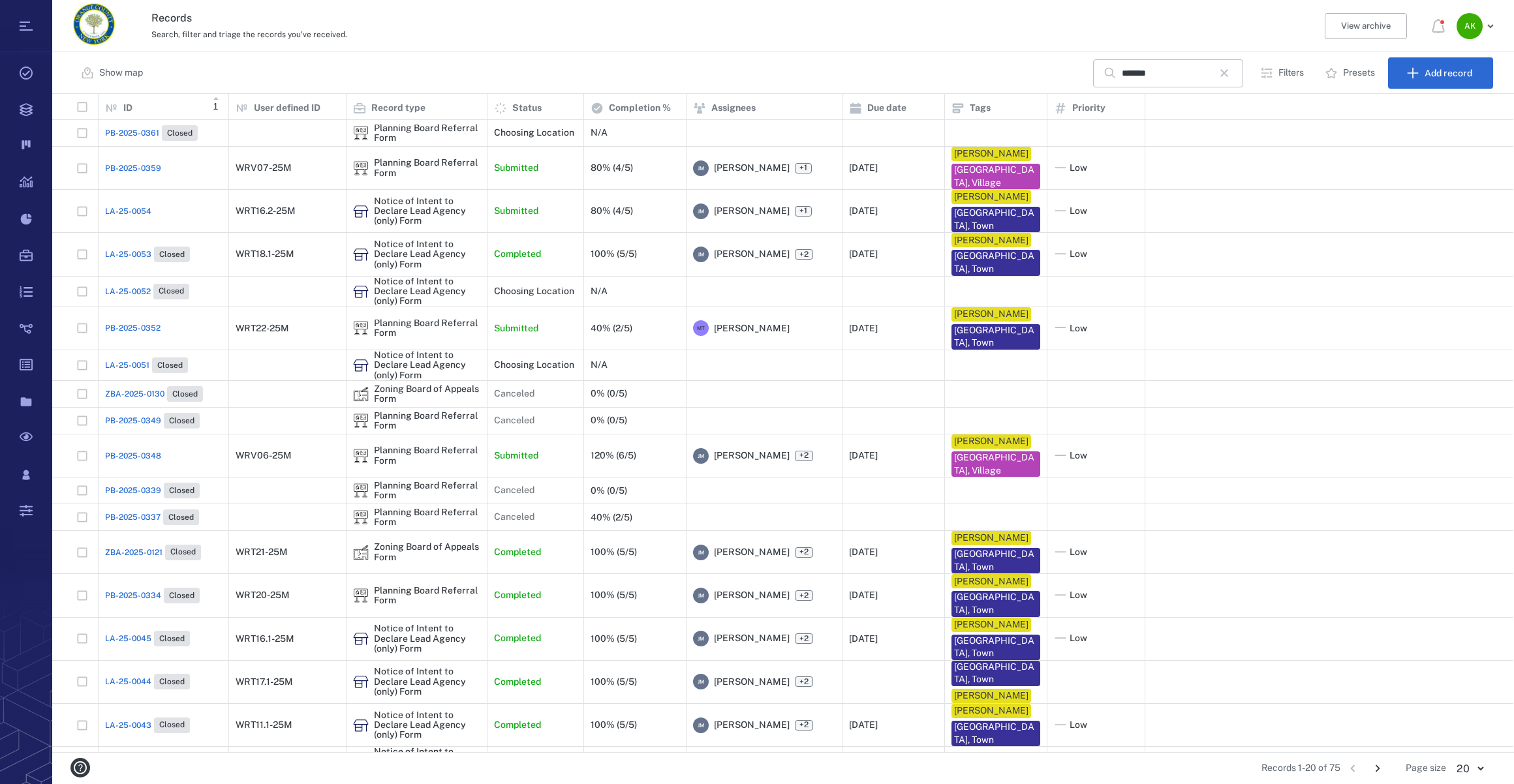
click at [138, 457] on span "PB-2025-0348" at bounding box center [133, 456] width 56 height 12
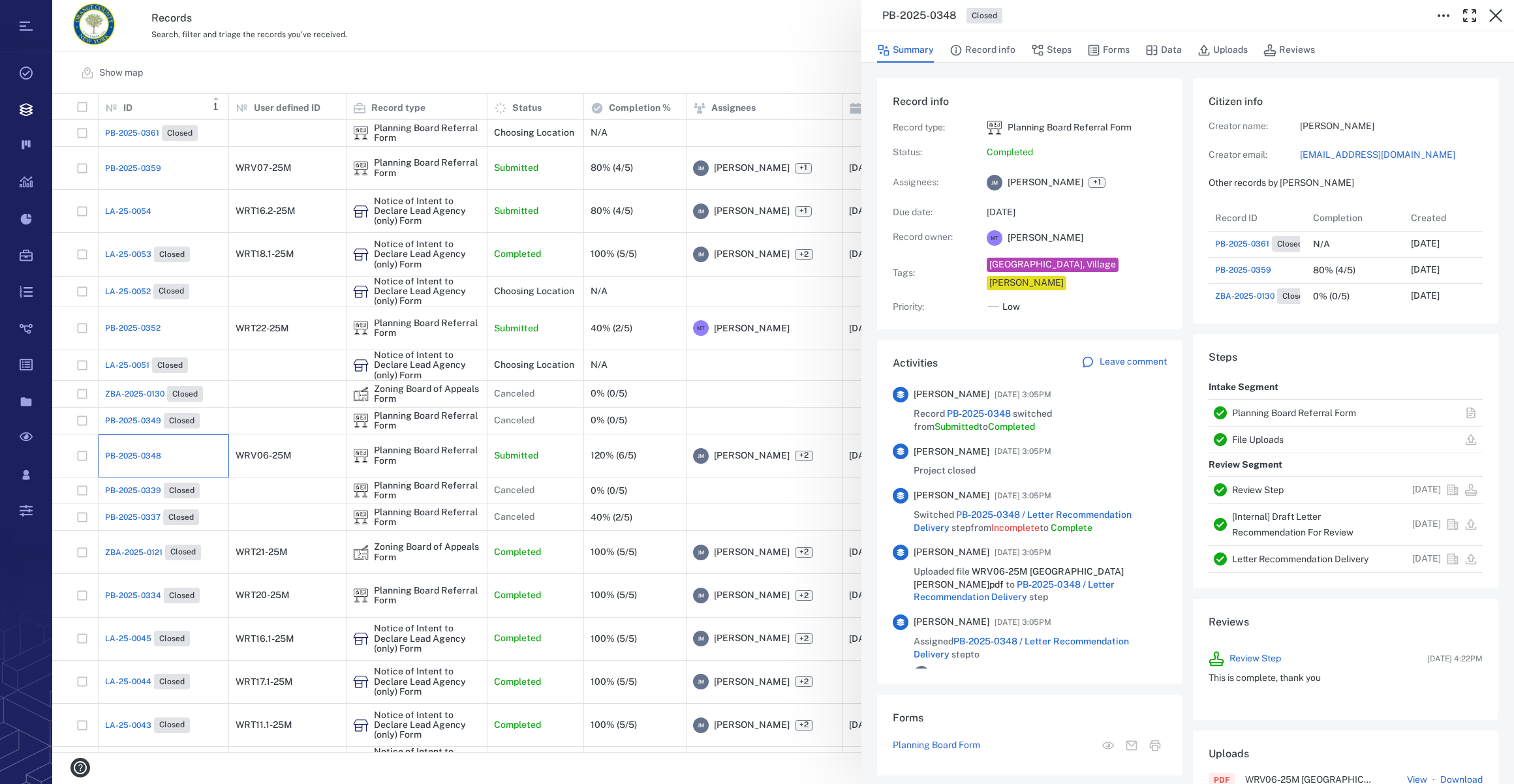
scroll to position [469, 251]
click at [1102, 47] on button "Forms" at bounding box center [1108, 50] width 42 height 24
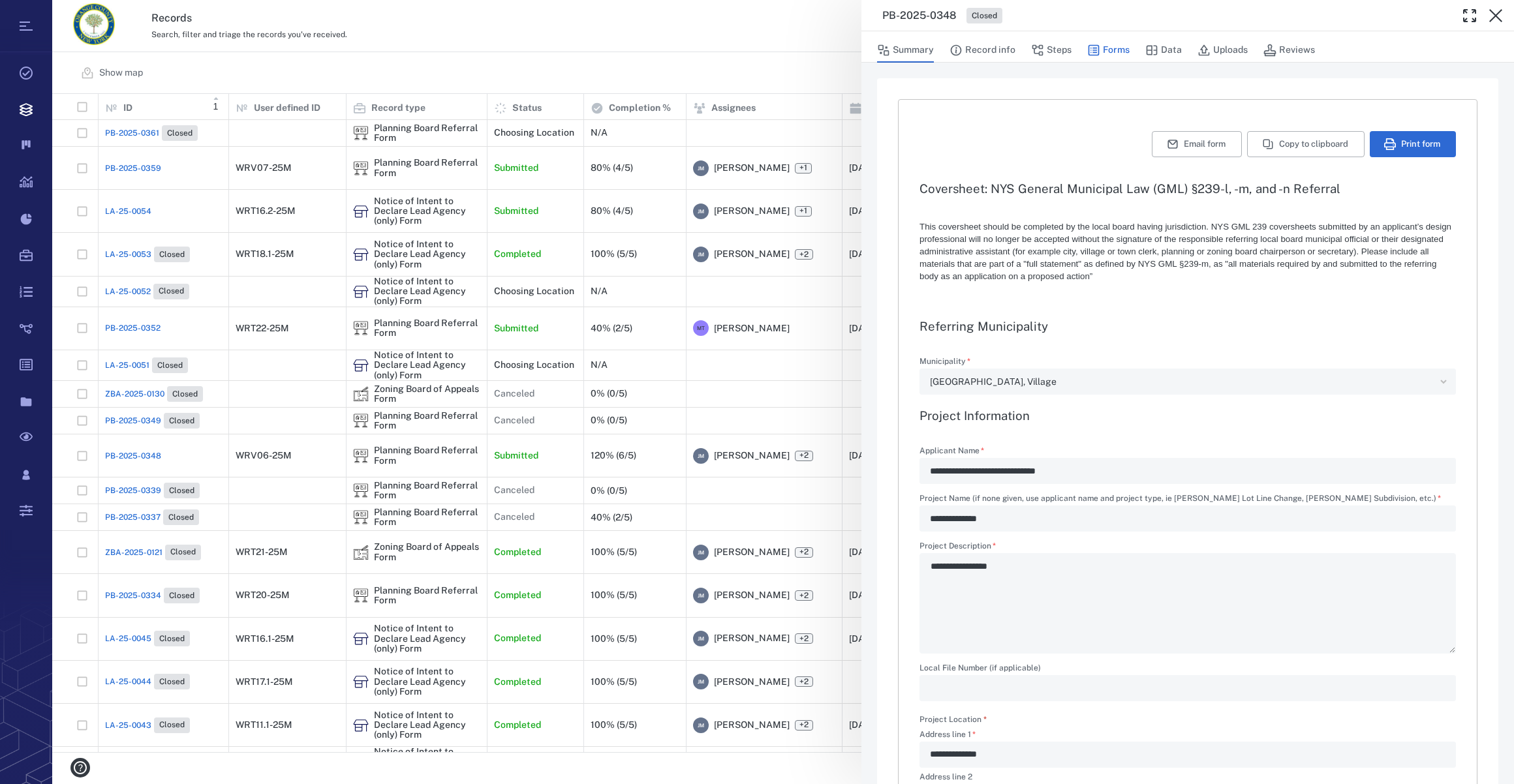
type textarea "*"
click at [893, 49] on button "Summary" at bounding box center [905, 50] width 56 height 24
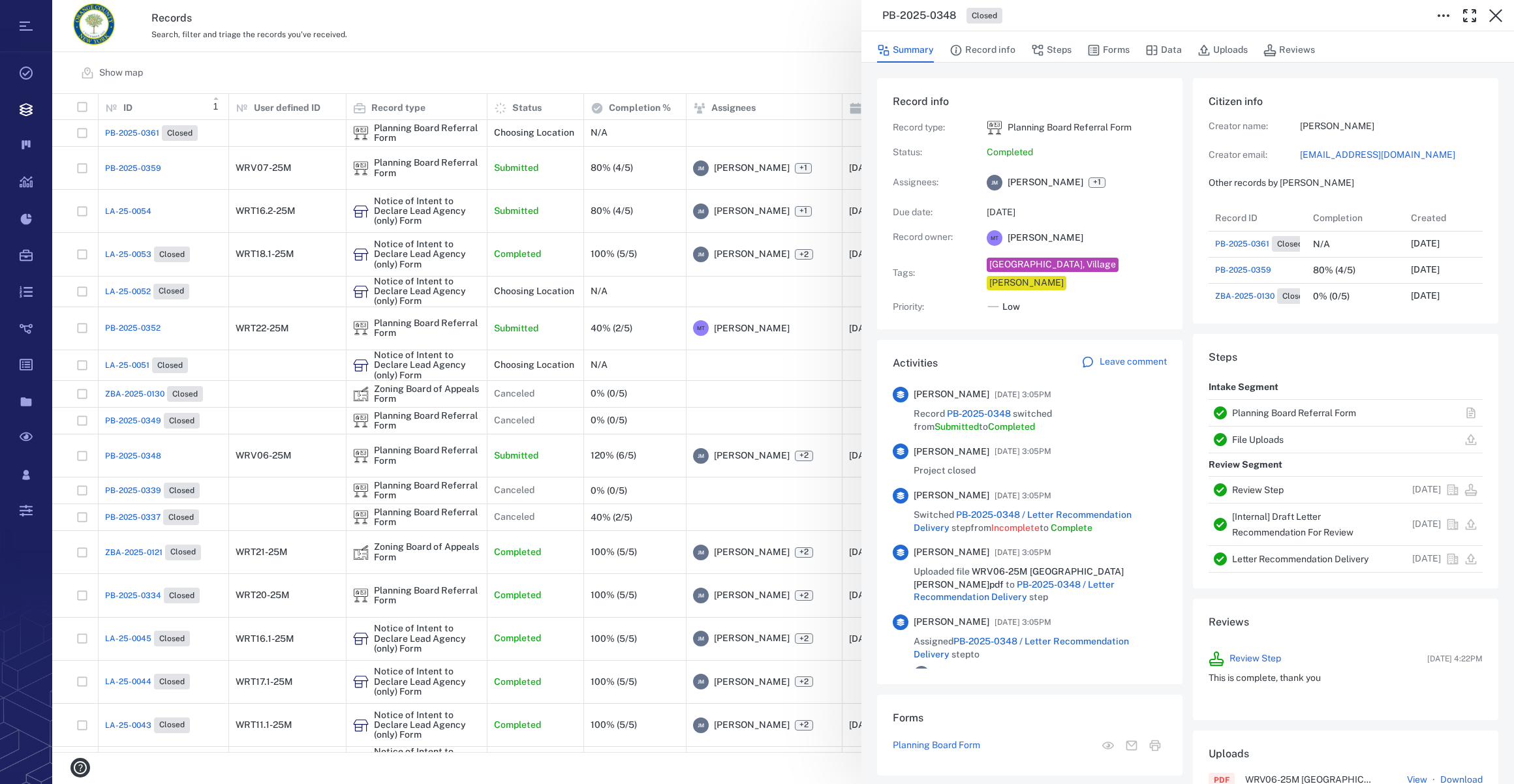
scroll to position [469, 251]
click at [1319, 152] on link "[EMAIL_ADDRESS][DOMAIN_NAME]" at bounding box center [1391, 155] width 183 height 13
click at [1492, 13] on icon "button" at bounding box center [1495, 16] width 13 height 13
